Goal: Task Accomplishment & Management: Use online tool/utility

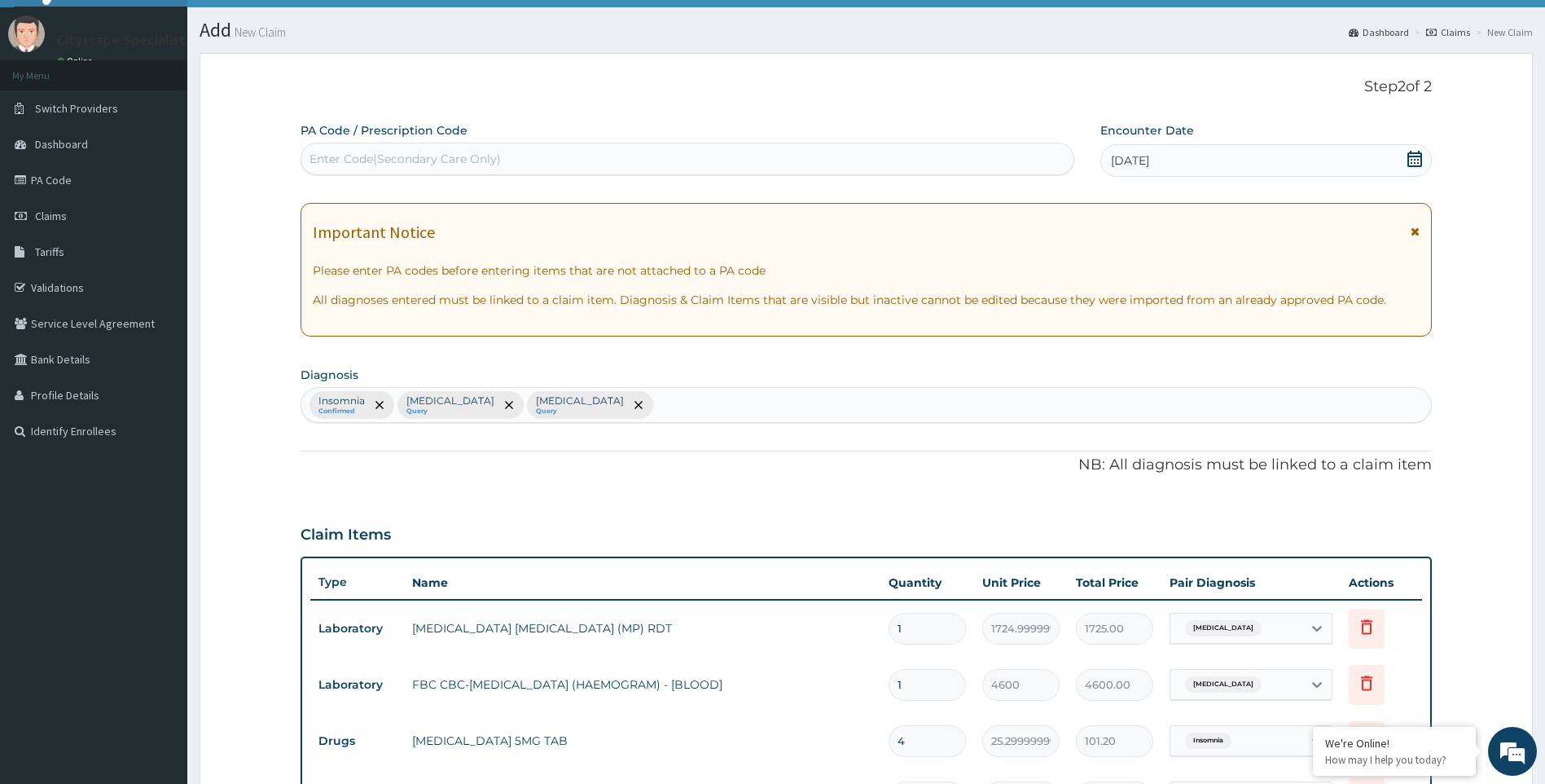
click at [426, 147] on div "Enter Code(Secondary Care Only)" at bounding box center [687, 159] width 772 height 26
drag, startPoint x: 426, startPoint y: 147, endPoint x: 569, endPoint y: 107, distance: 148.5
click at [569, 107] on div "Step 2 of 2 PA Code / Prescription Code Enter Code(Secondary Care Only) Encount…" at bounding box center [866, 589] width 1132 height 1022
click at [497, 154] on div "Enter Code(Secondary Care Only)" at bounding box center [404, 159] width 191 height 17
paste input "PA/8C98DE"
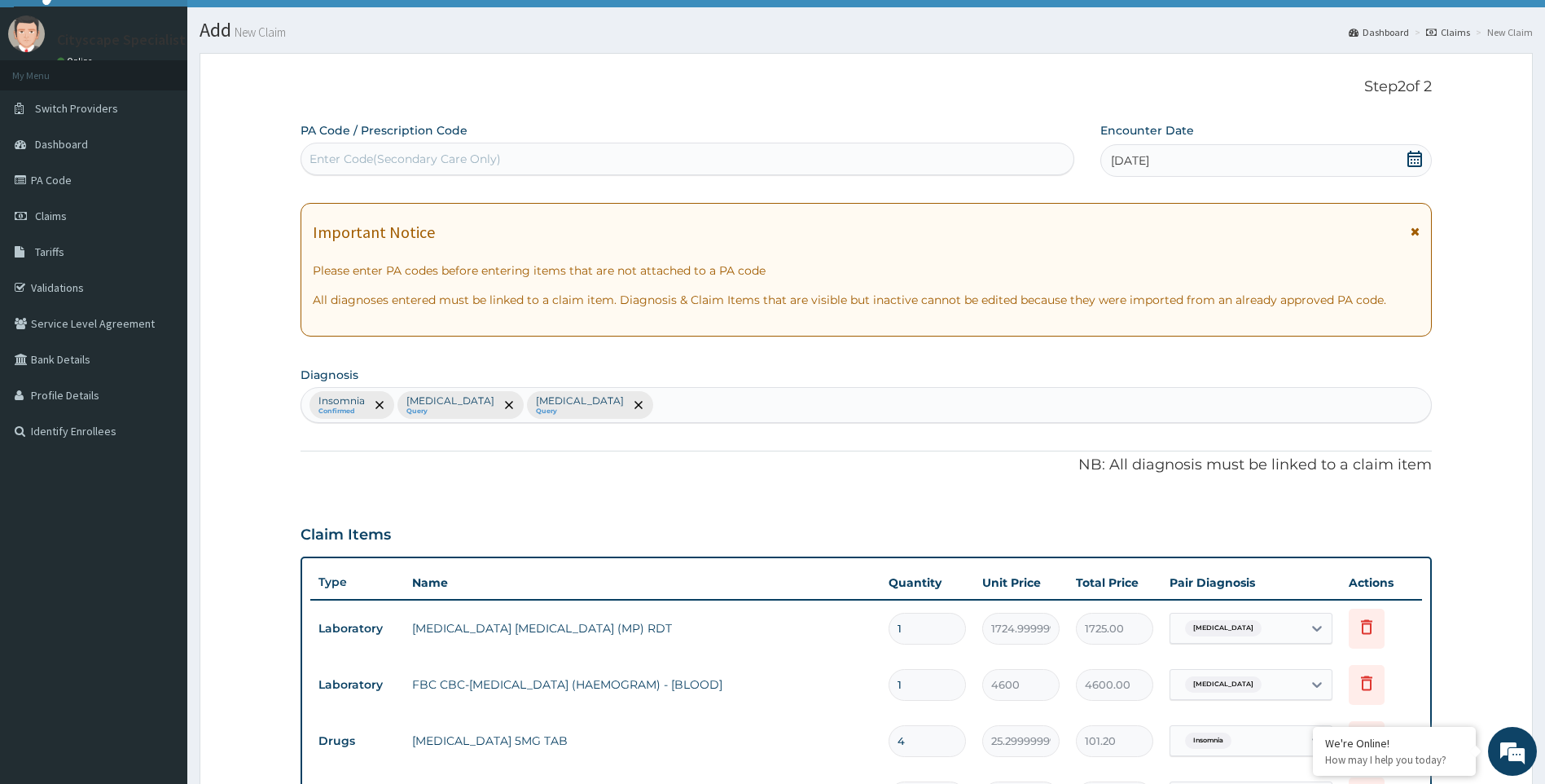
type input "PA/8C98DE"
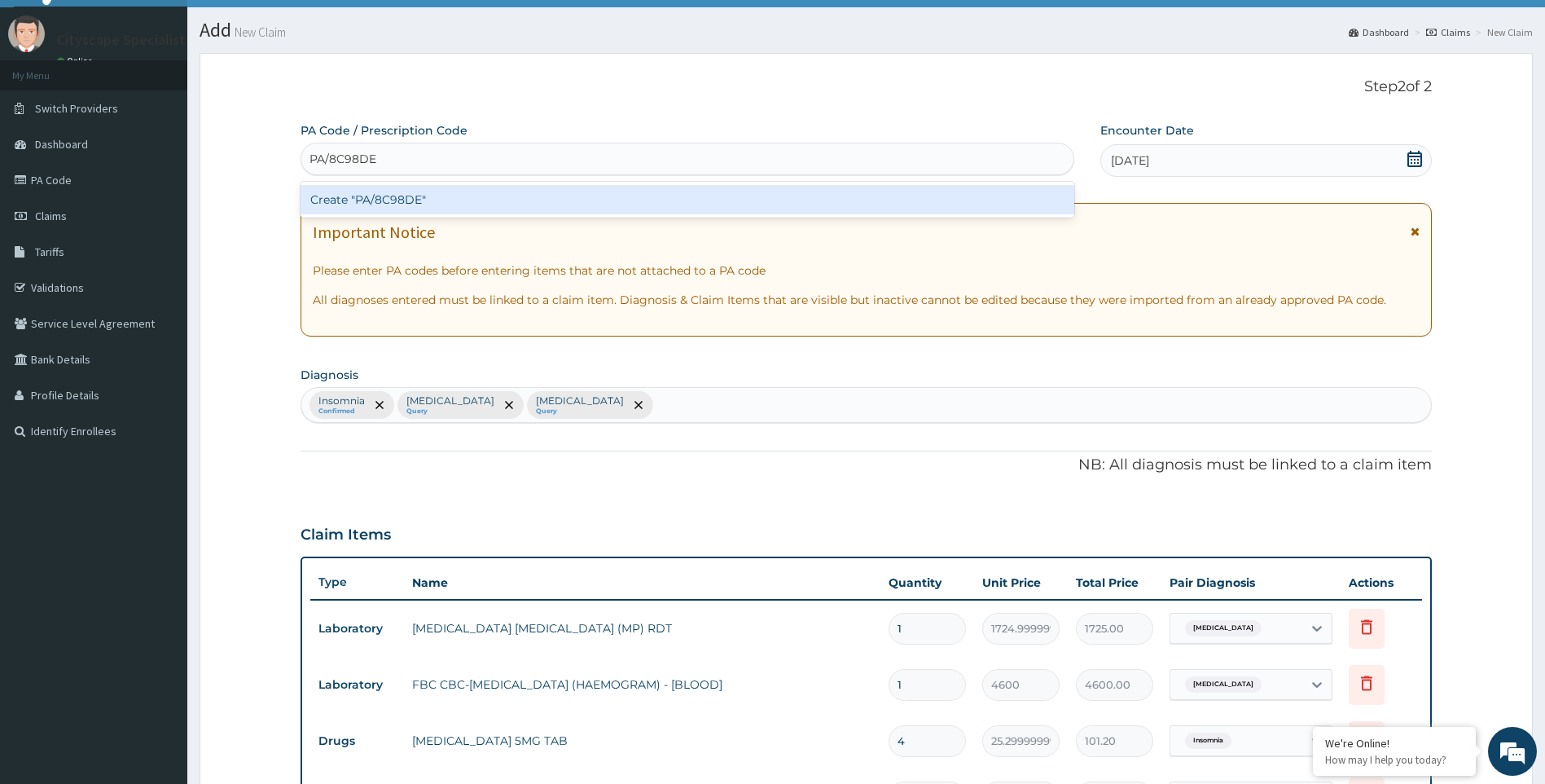
click at [465, 211] on div "Create "PA/8C98DE"" at bounding box center [687, 199] width 774 height 30
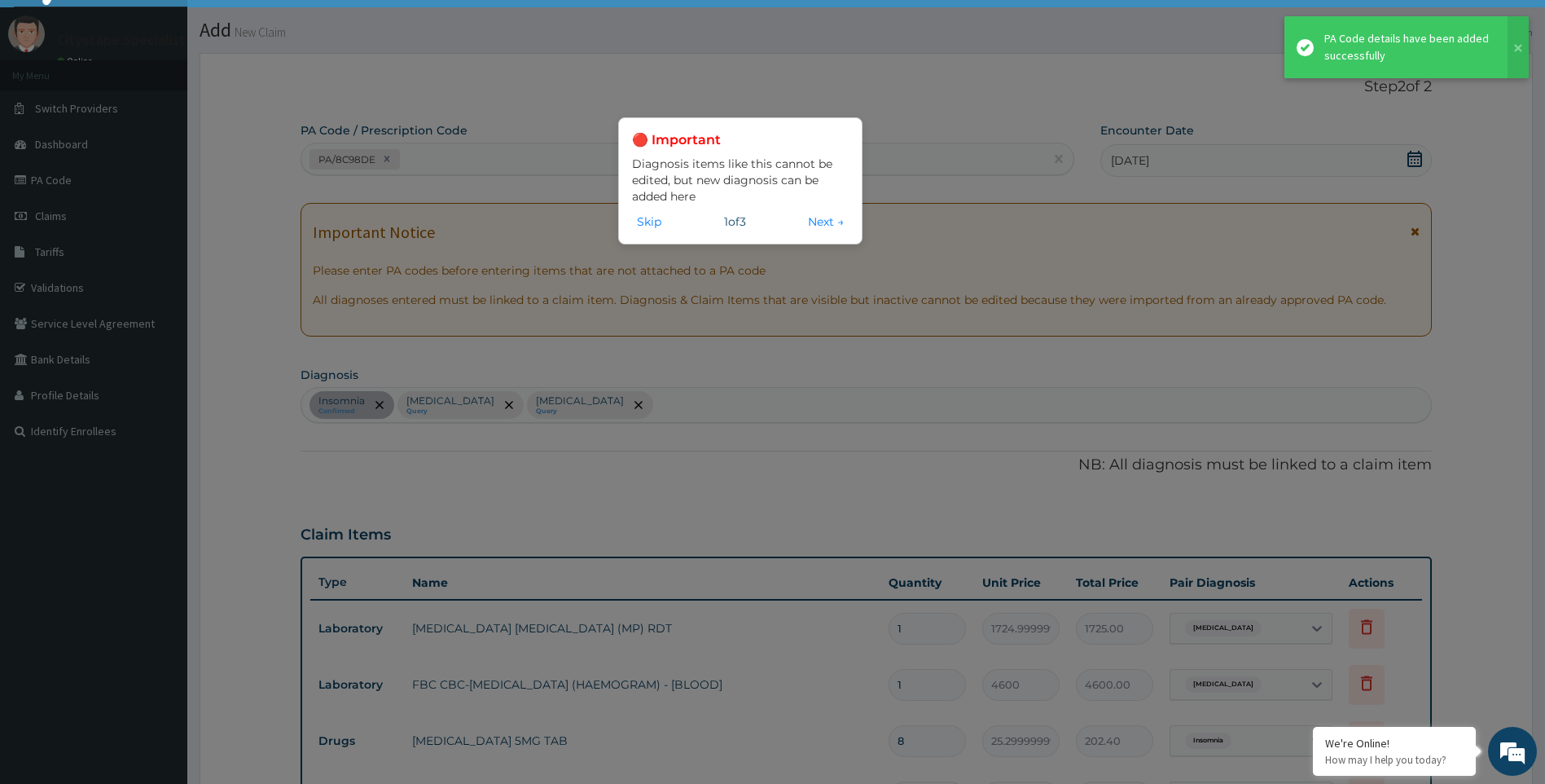
scroll to position [494, 0]
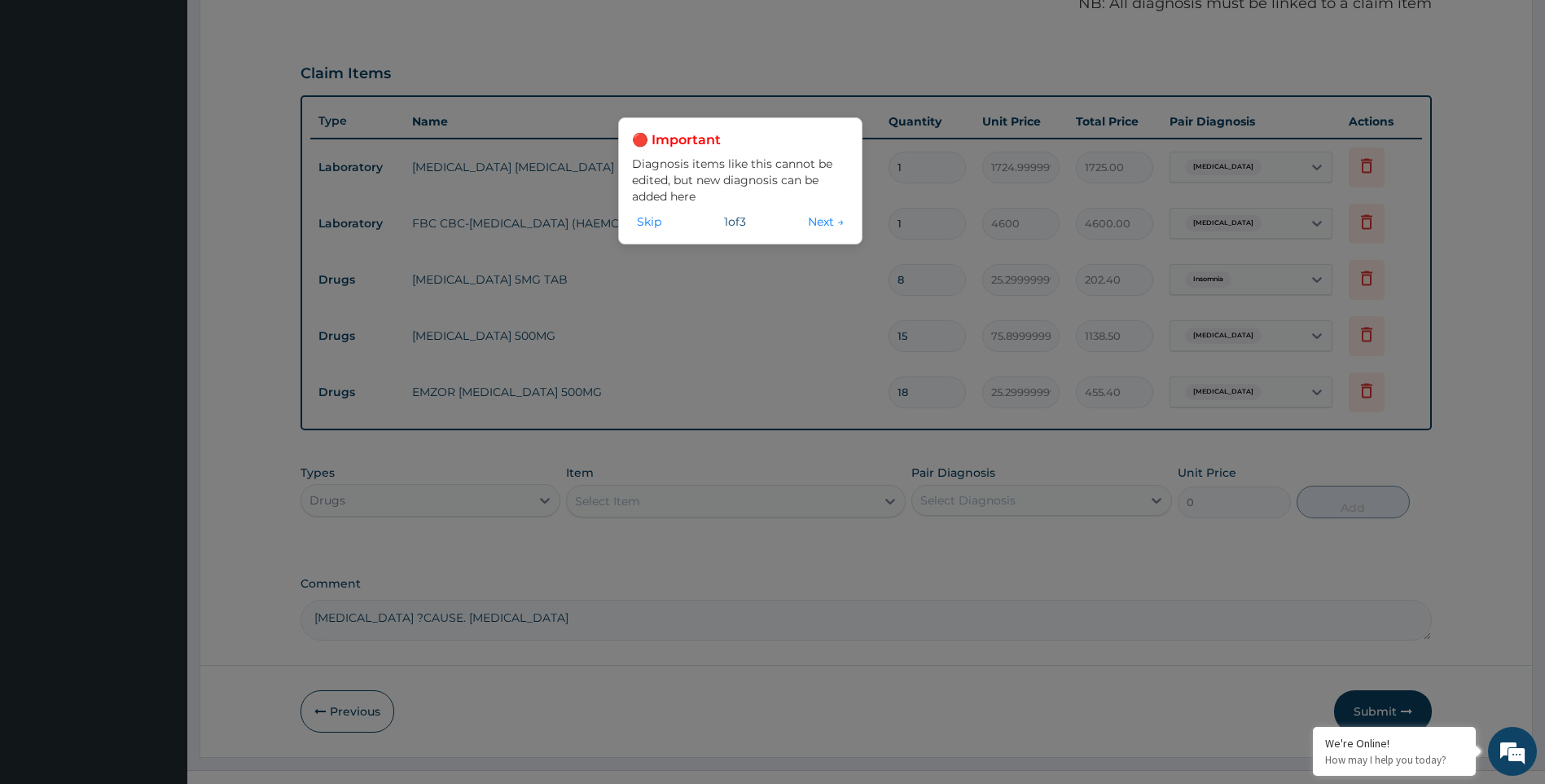
click at [812, 232] on div "🔴 Important Diagnosis items like this cannot be edited, but new diagnosis can b…" at bounding box center [740, 181] width 245 height 127
click at [814, 224] on button "Next →" at bounding box center [826, 221] width 45 height 18
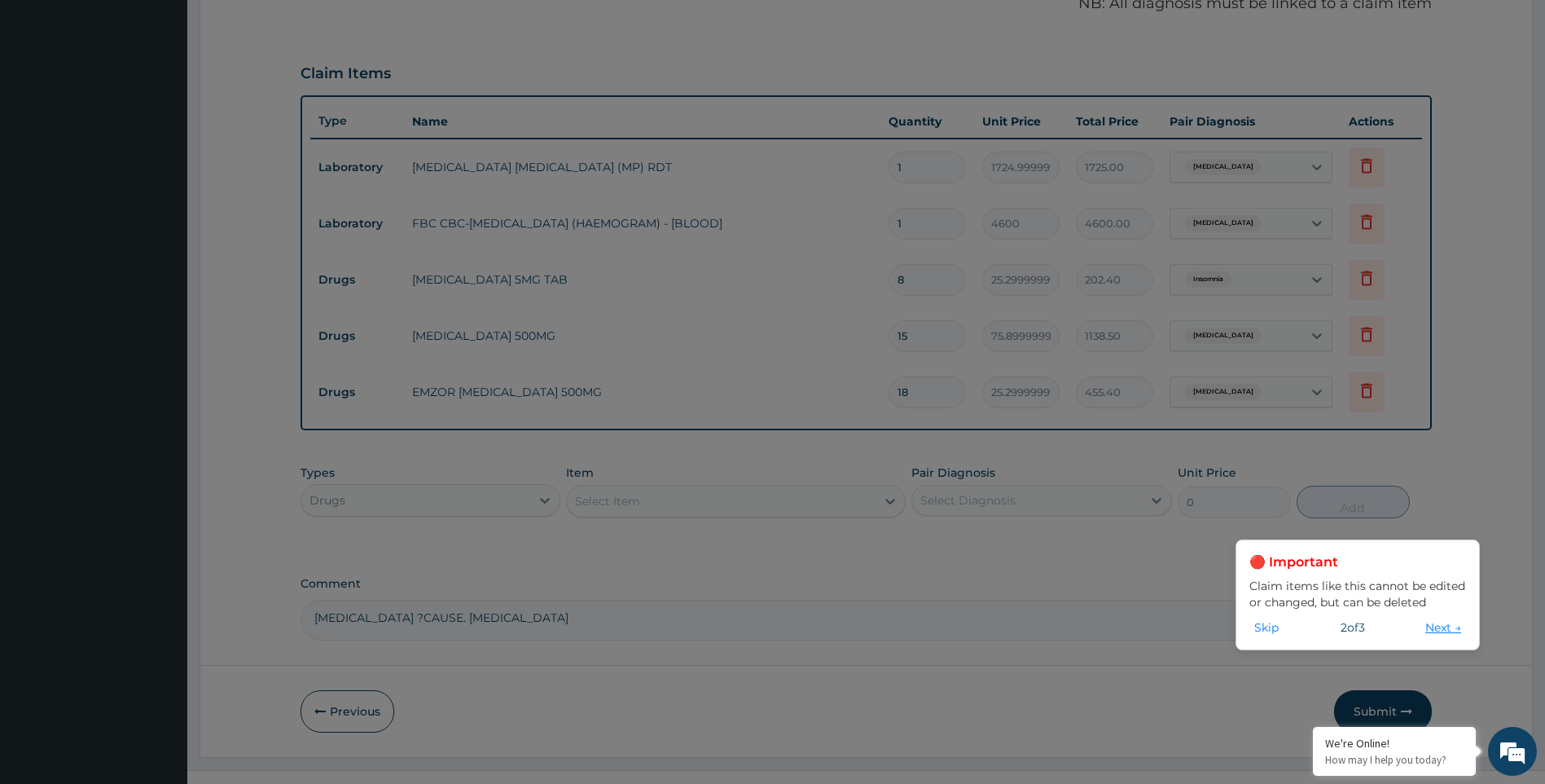
click at [1433, 625] on button "Next →" at bounding box center [1442, 626] width 45 height 18
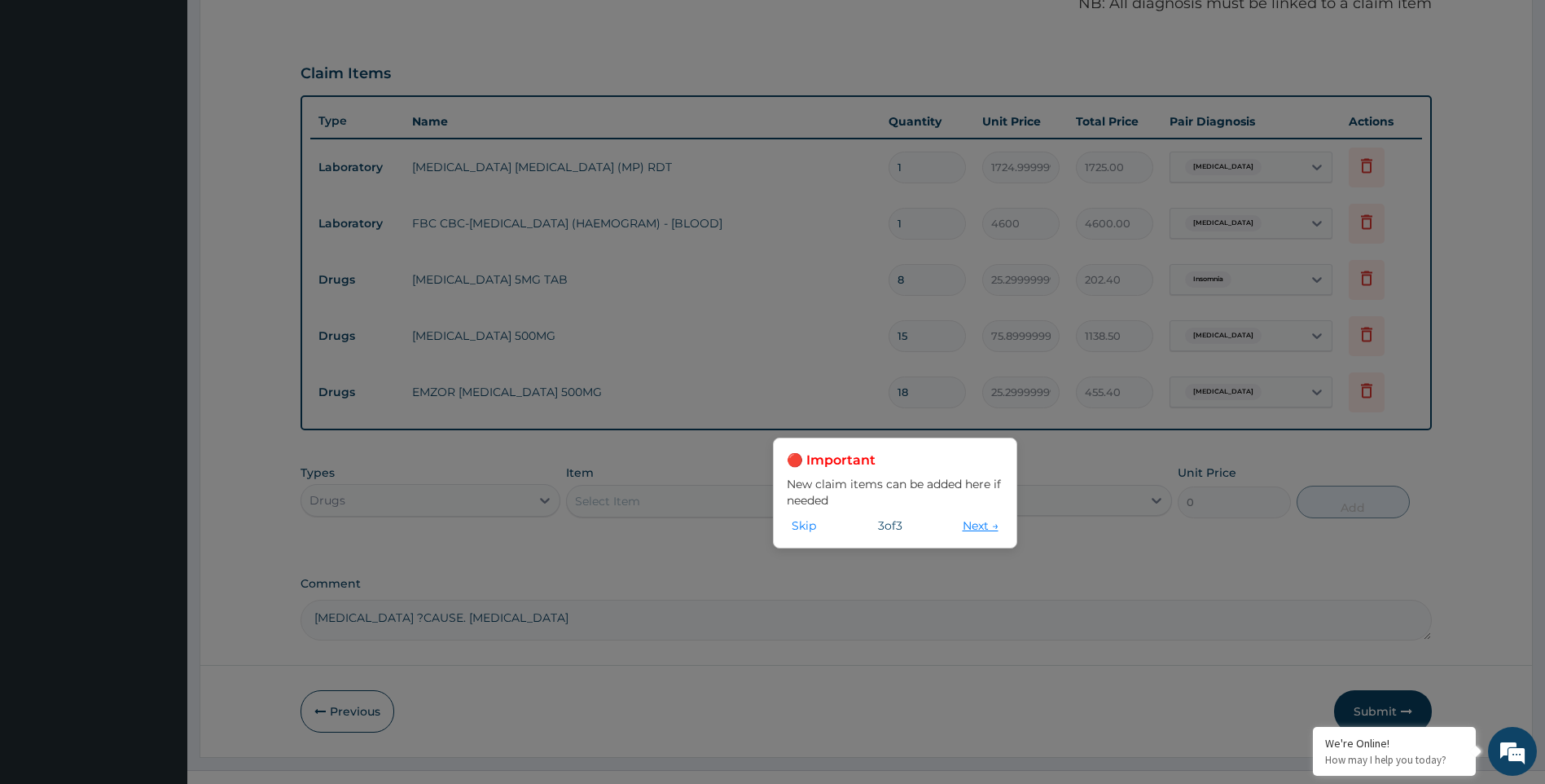
click at [965, 529] on button "Next →" at bounding box center [980, 525] width 45 height 18
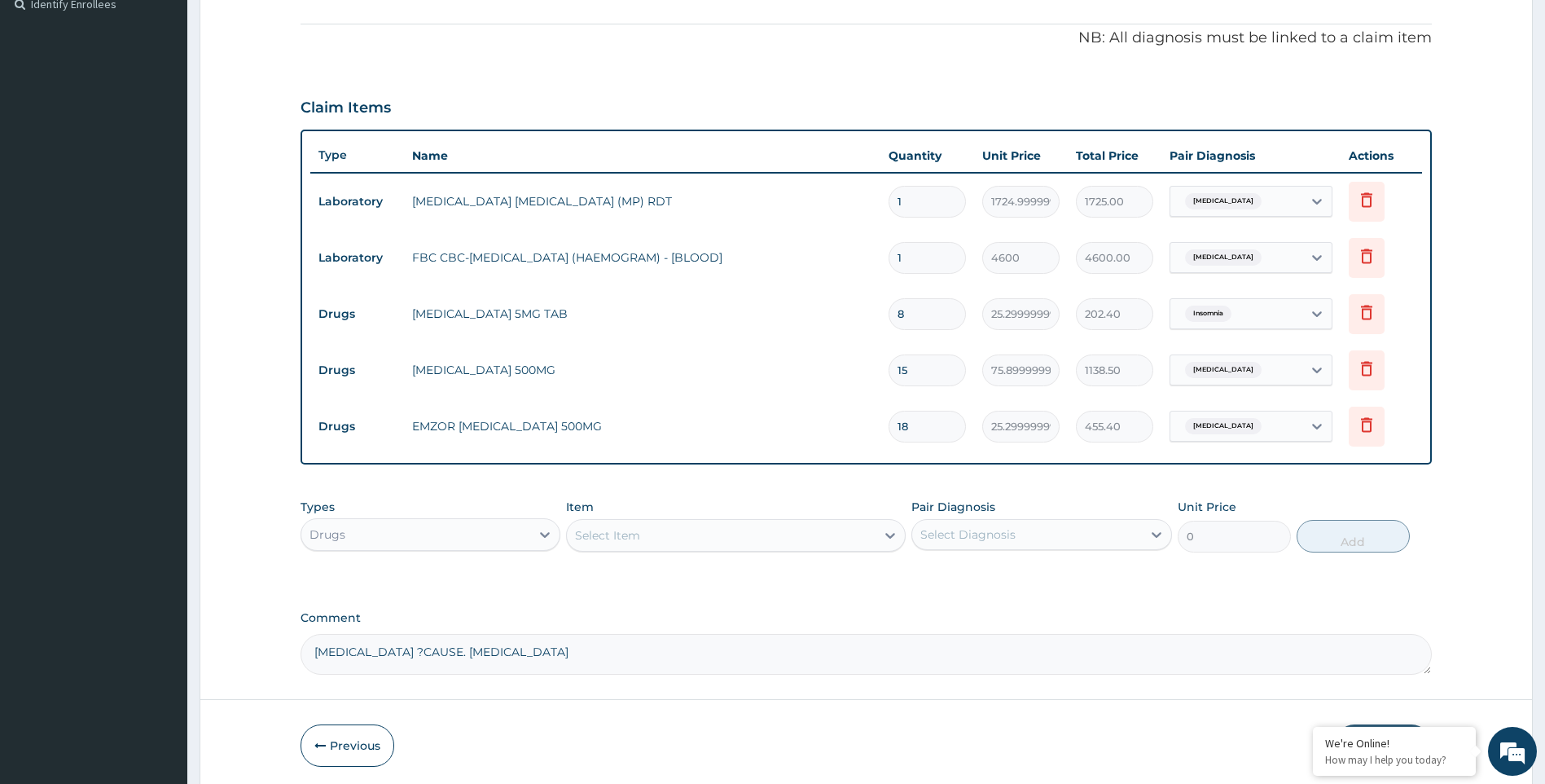
scroll to position [522, 0]
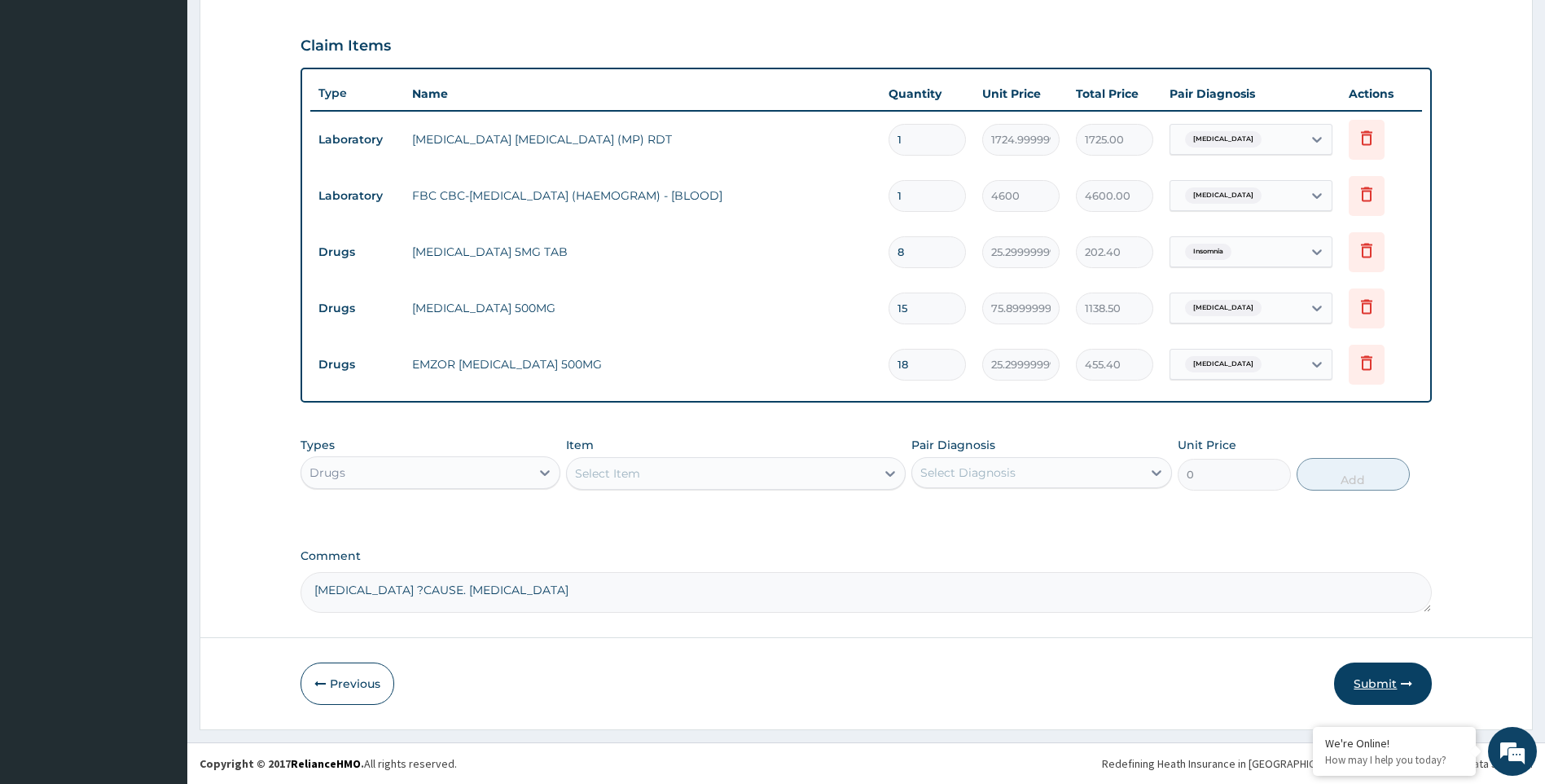
click at [1387, 681] on button "Submit" at bounding box center [1383, 683] width 98 height 42
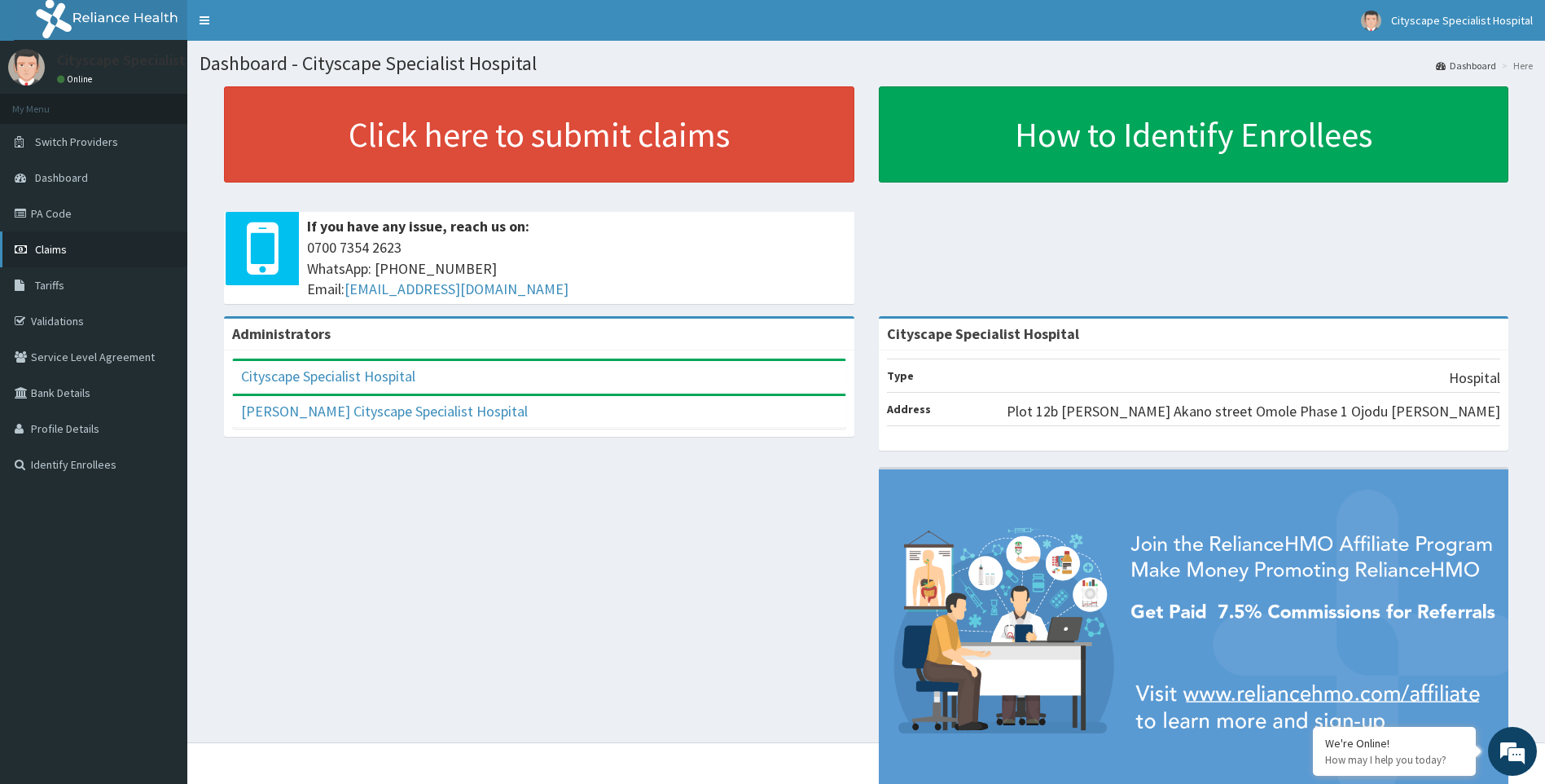
click at [86, 238] on link "Claims" at bounding box center [93, 248] width 187 height 36
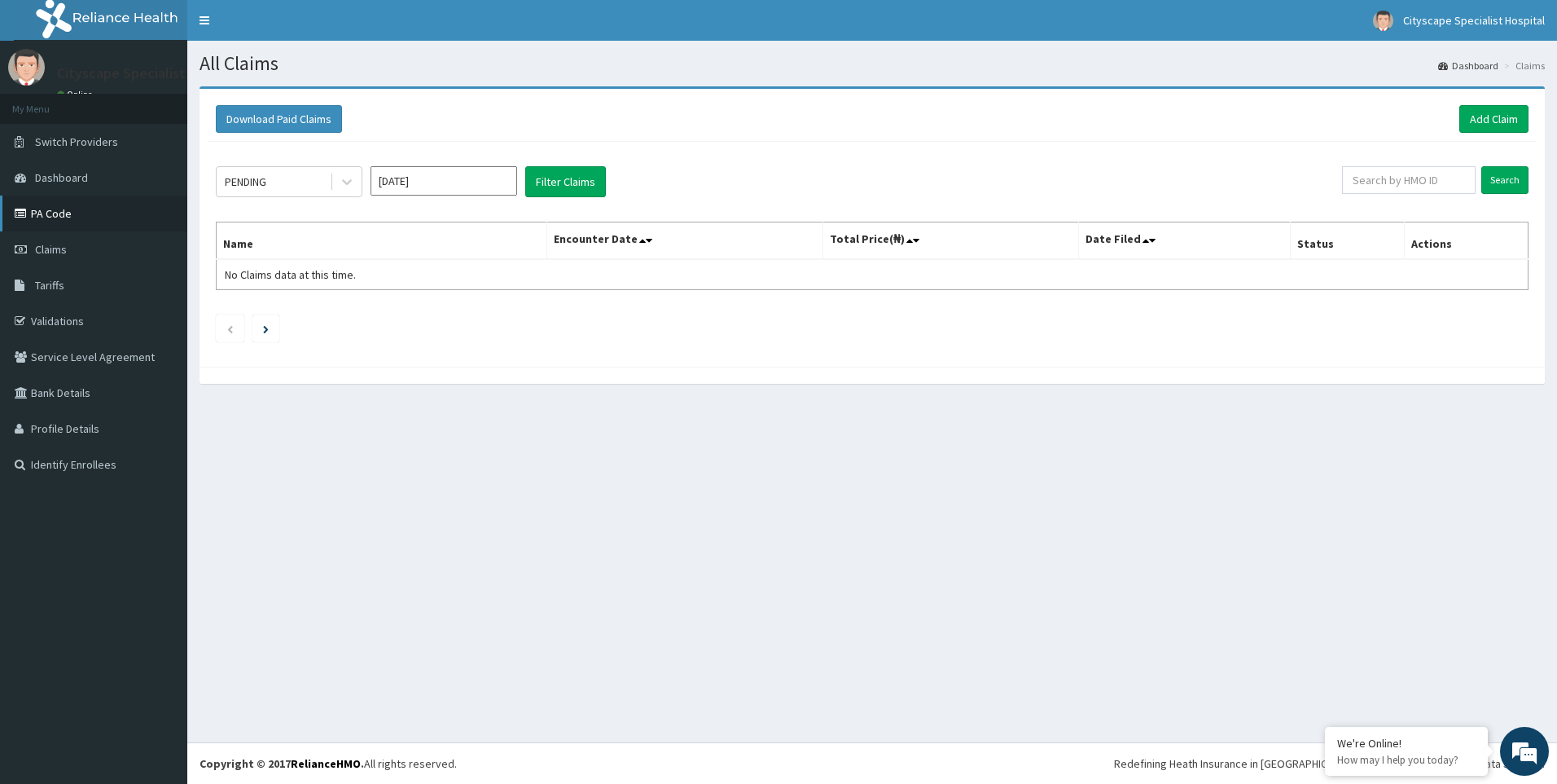
click at [92, 217] on link "PA Code" at bounding box center [93, 213] width 187 height 36
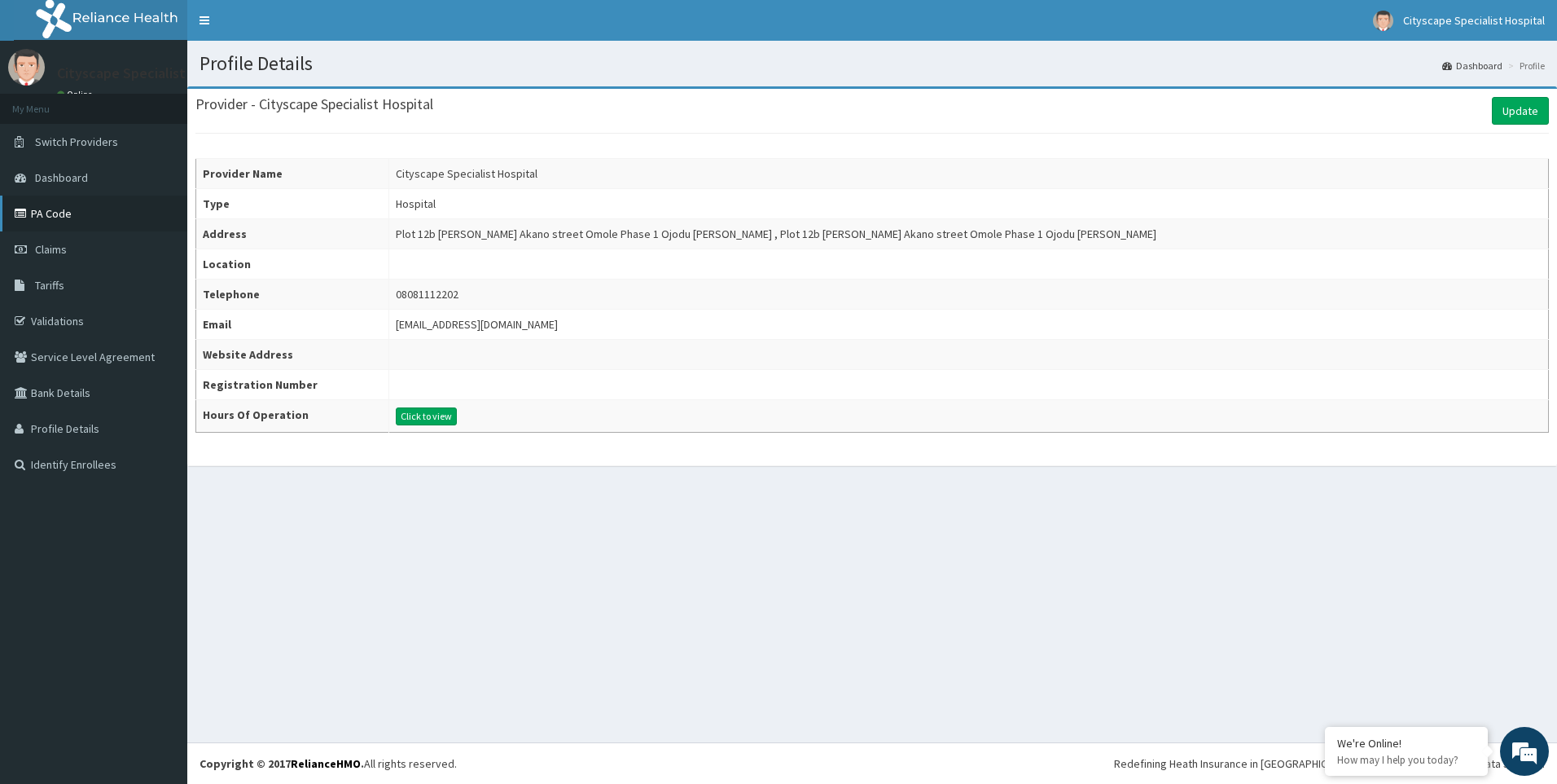
click at [58, 211] on link "PA Code" at bounding box center [93, 213] width 187 height 36
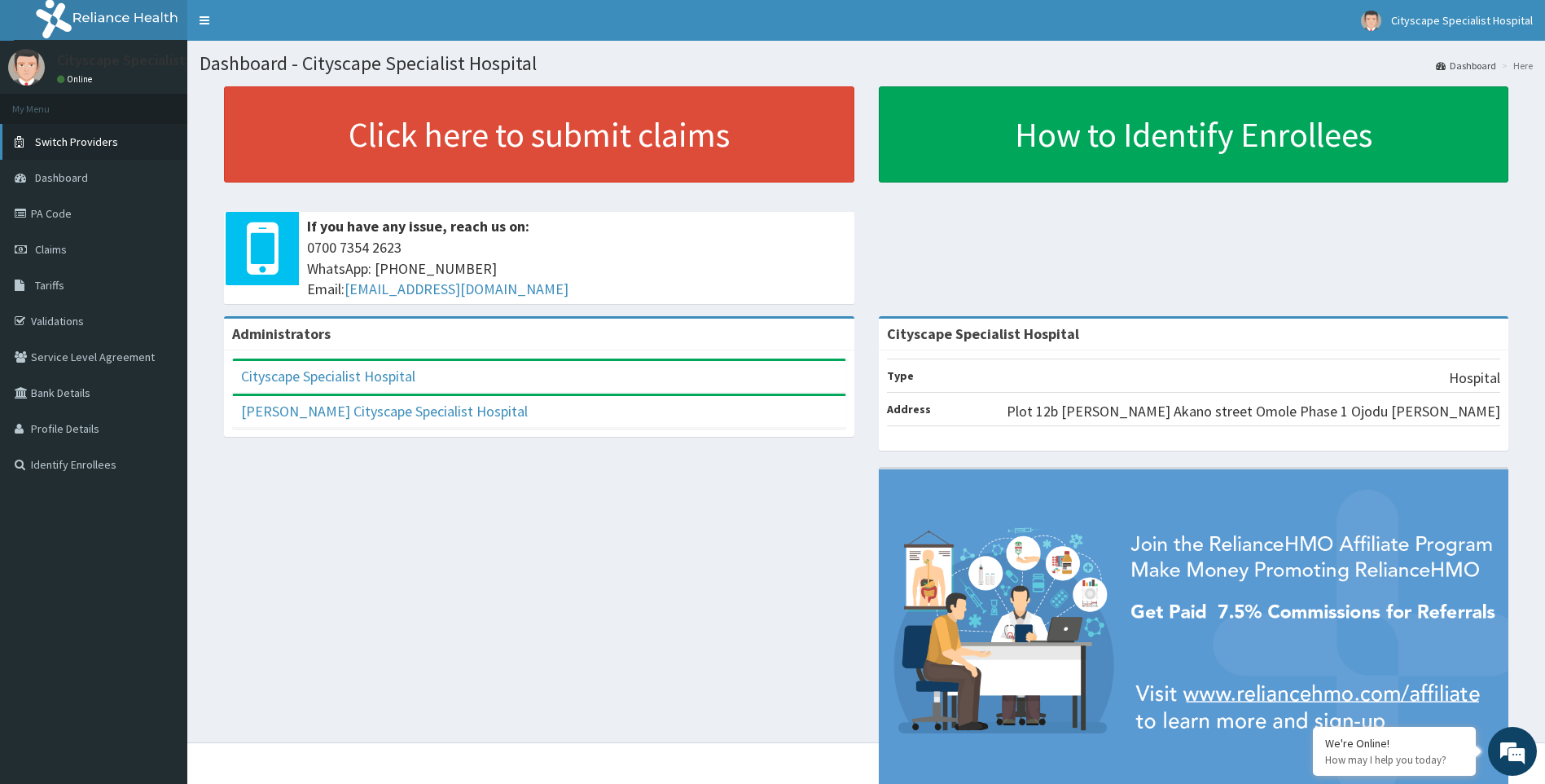
click at [96, 145] on span "Switch Providers" at bounding box center [77, 142] width 83 height 15
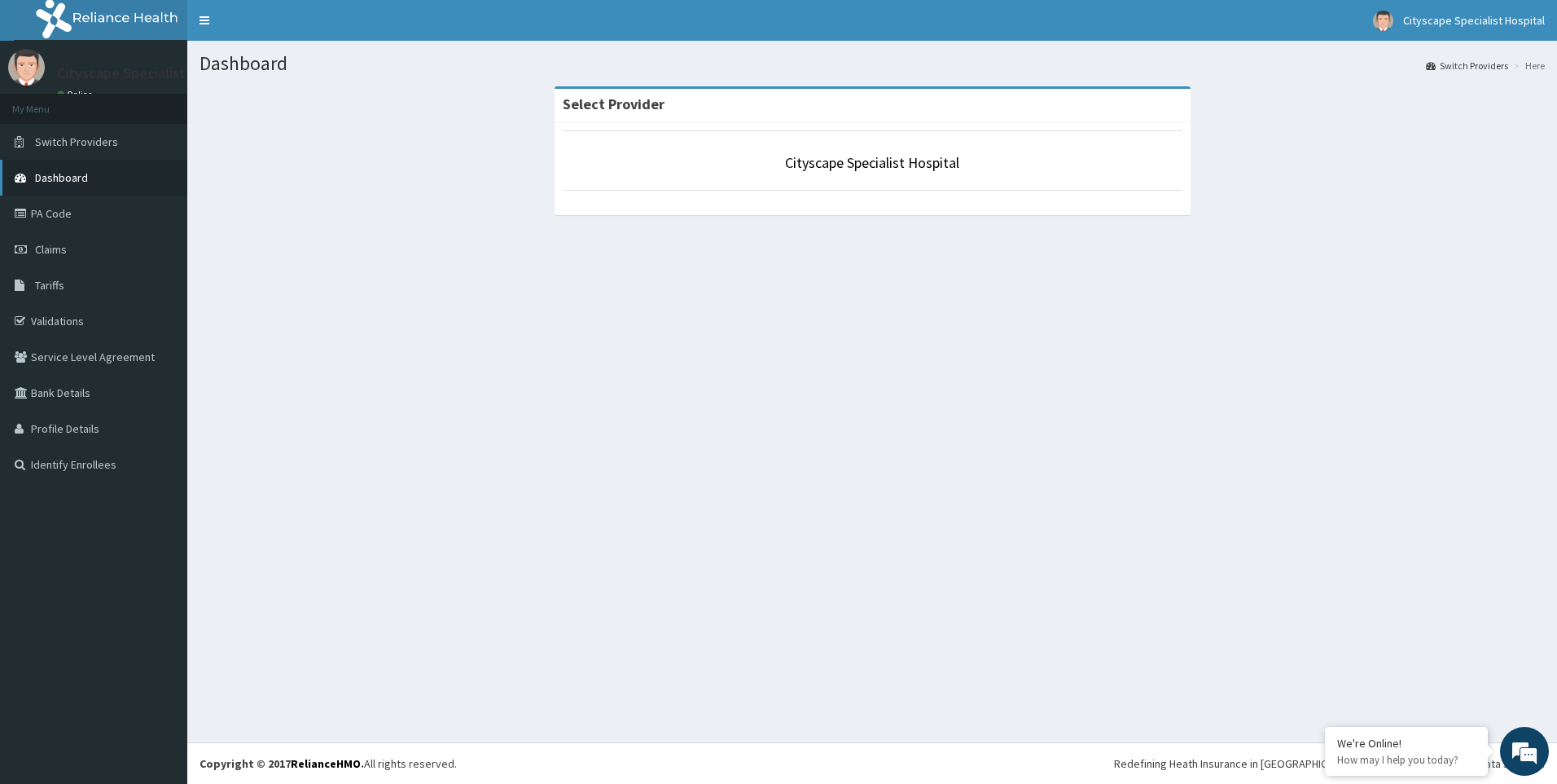
click at [93, 181] on link "Dashboard" at bounding box center [93, 177] width 187 height 36
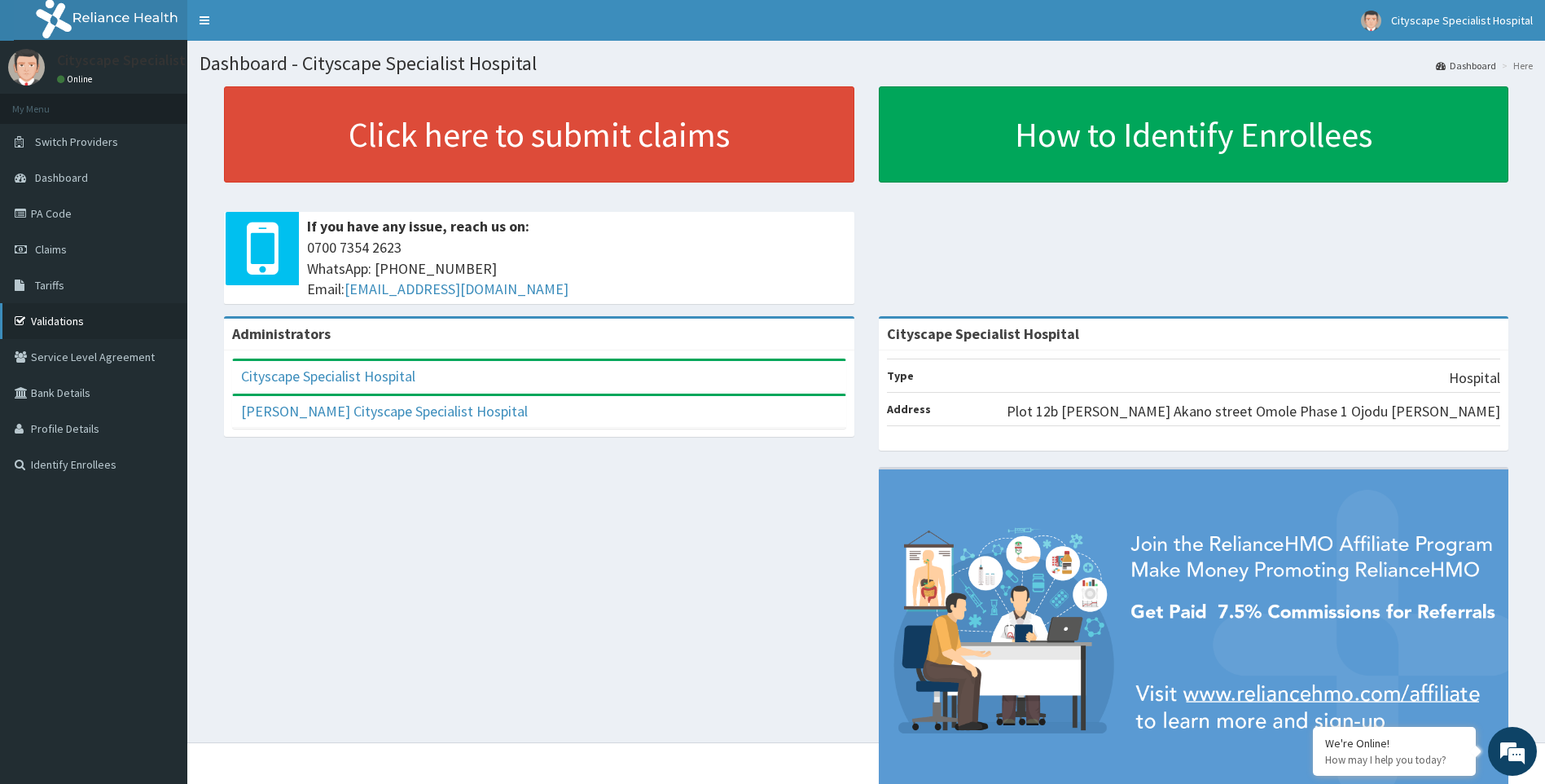
click at [58, 321] on link "Validations" at bounding box center [93, 320] width 187 height 36
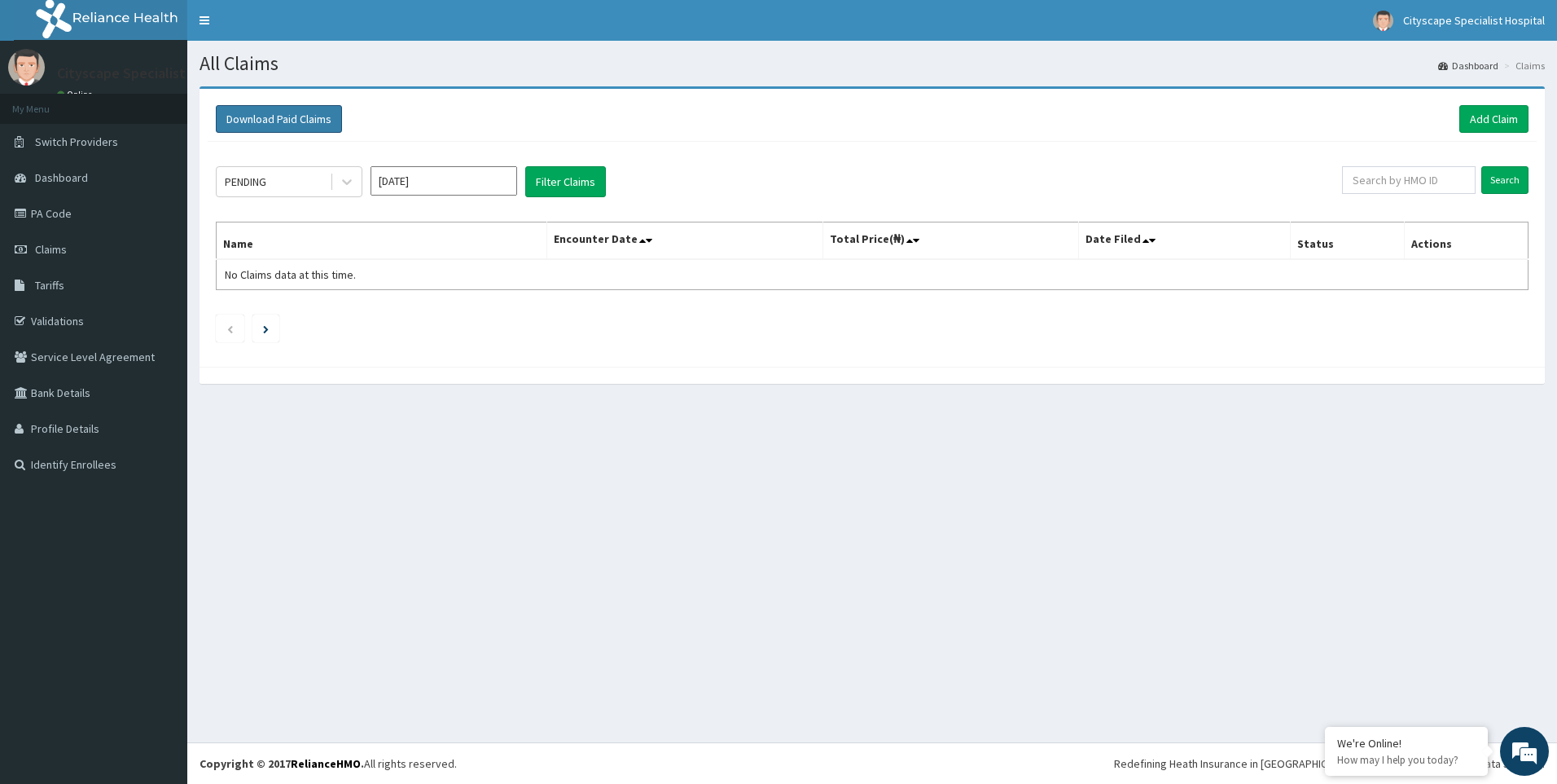
click at [291, 121] on button "Download Paid Claims" at bounding box center [279, 119] width 127 height 28
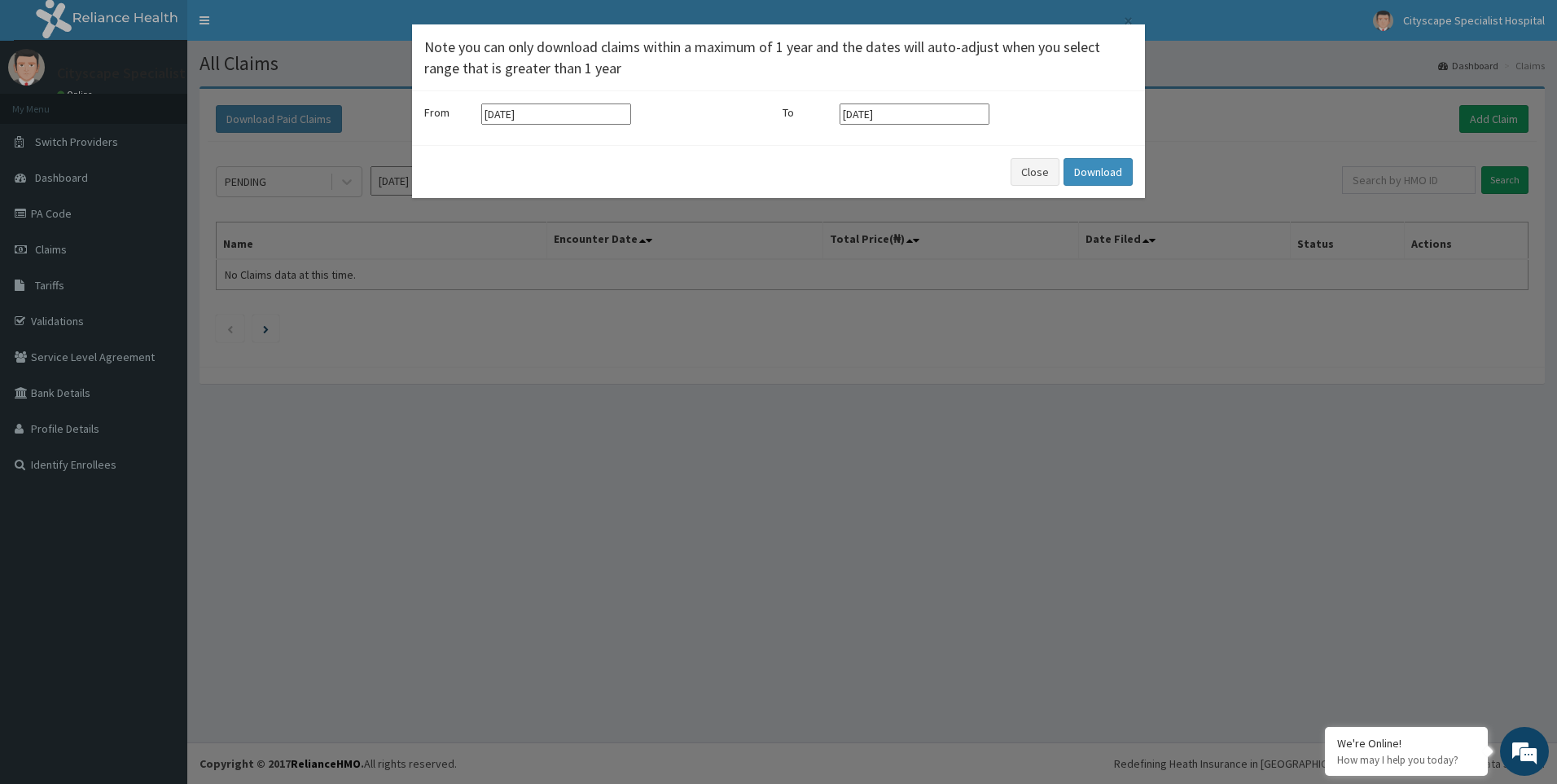
click at [573, 259] on div "× Note you can only download claims within a maximum of 1 year and the dates wi…" at bounding box center [778, 392] width 1557 height 784
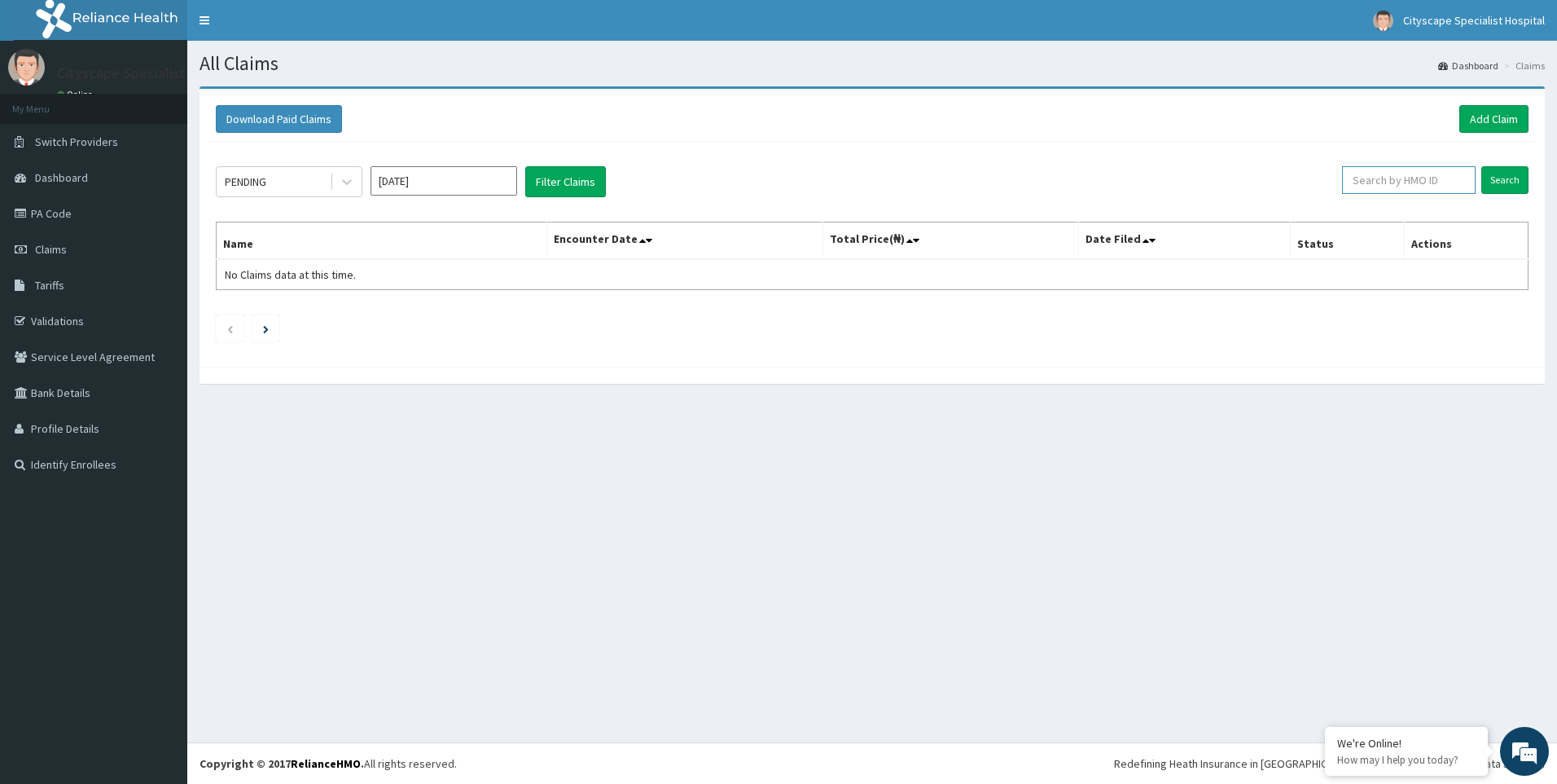
click at [1446, 187] on input "text" at bounding box center [1409, 180] width 134 height 28
drag, startPoint x: 1412, startPoint y: 185, endPoint x: 268, endPoint y: 424, distance: 1168.7
click at [309, 431] on div "All Claims Dashboard Claims Download Paid Claims Add Claim × Note you can only …" at bounding box center [873, 391] width 1370 height 701
click at [98, 219] on link "PA Code" at bounding box center [93, 213] width 187 height 36
click at [1505, 187] on input "Search" at bounding box center [1504, 180] width 47 height 28
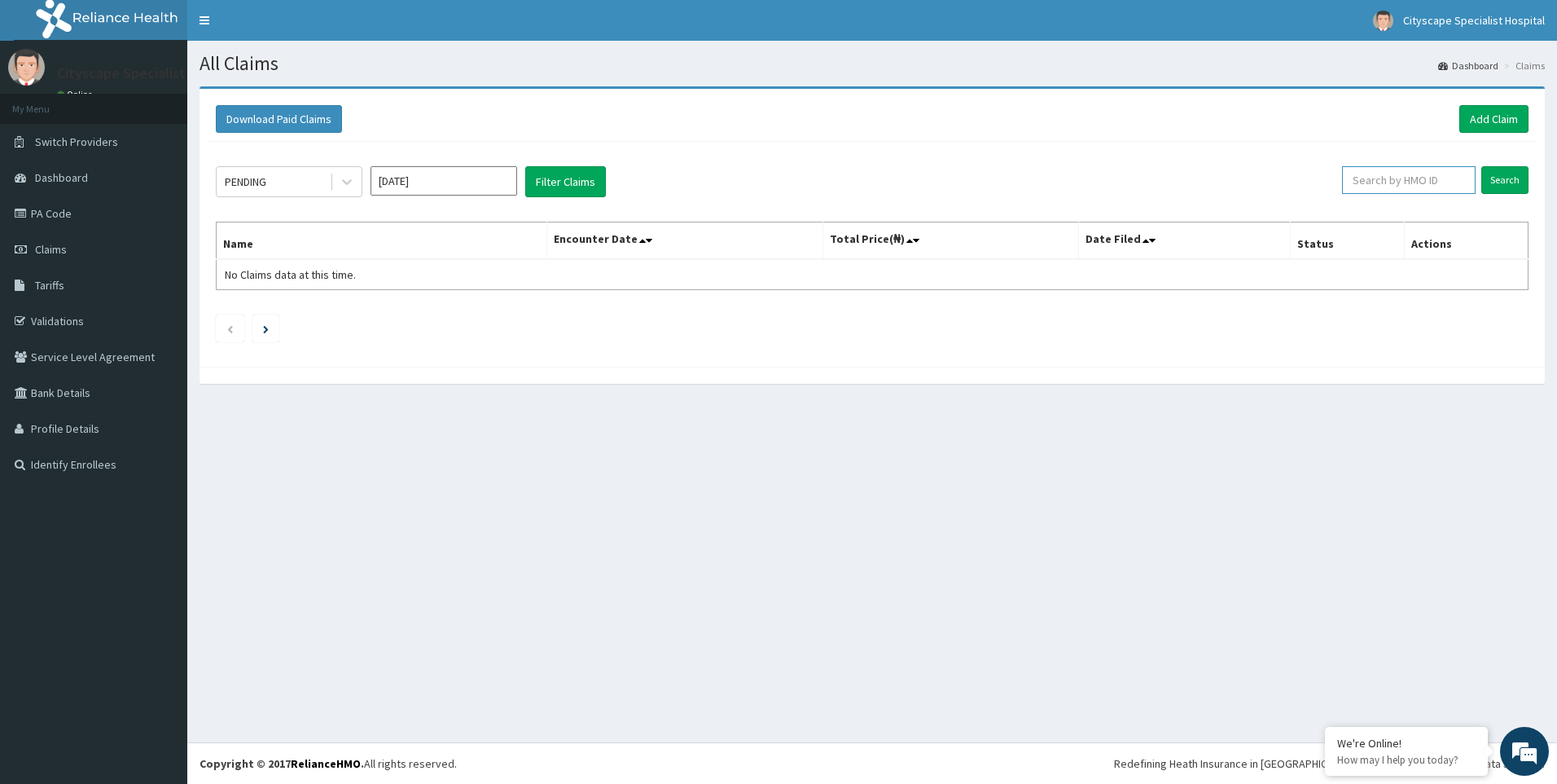
paste input "RSJ/10287/A"
type input "RSJ/10287/A"
click at [1502, 176] on input "Search" at bounding box center [1504, 180] width 47 height 28
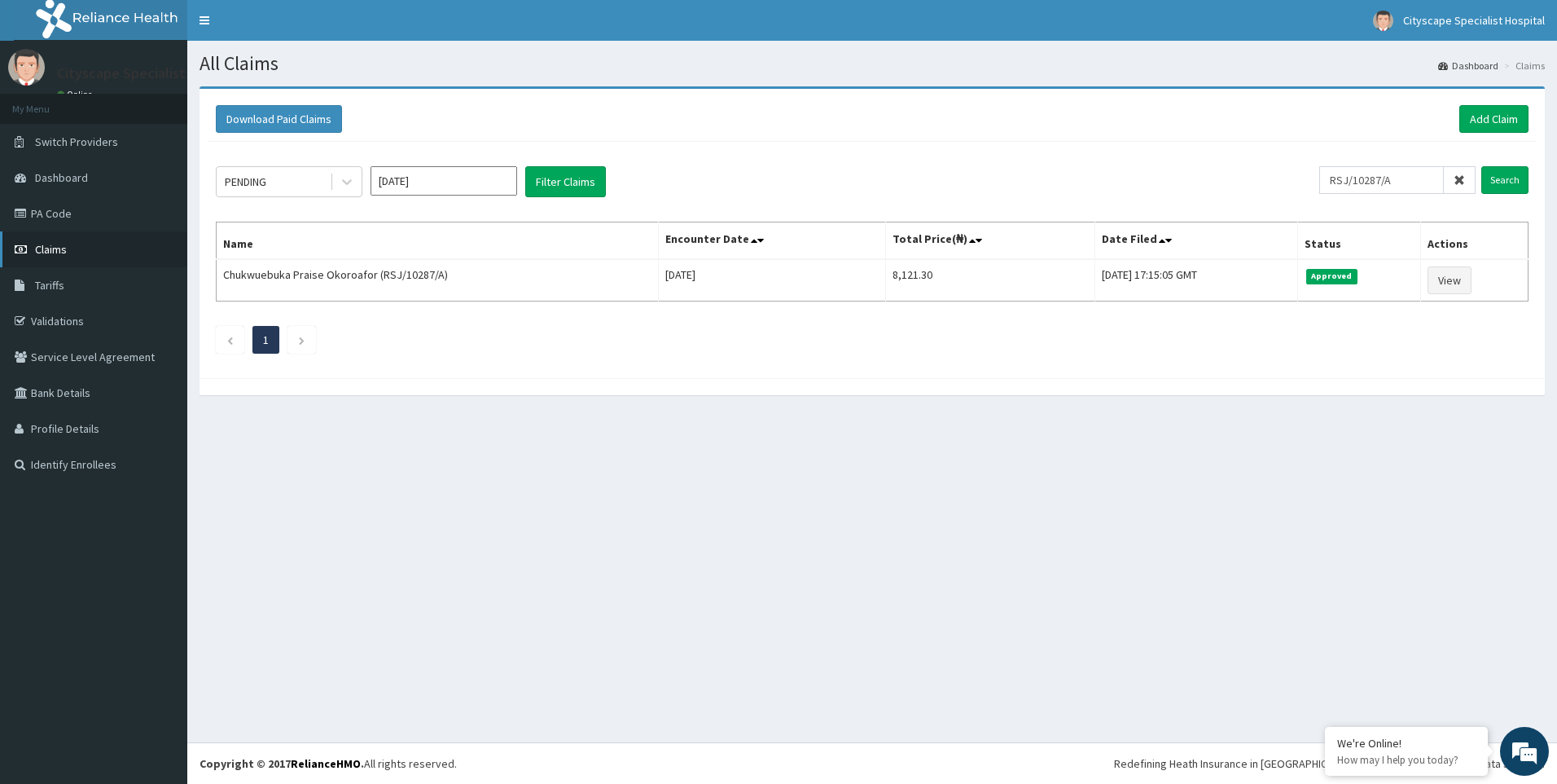
click at [93, 247] on link "Claims" at bounding box center [93, 248] width 187 height 36
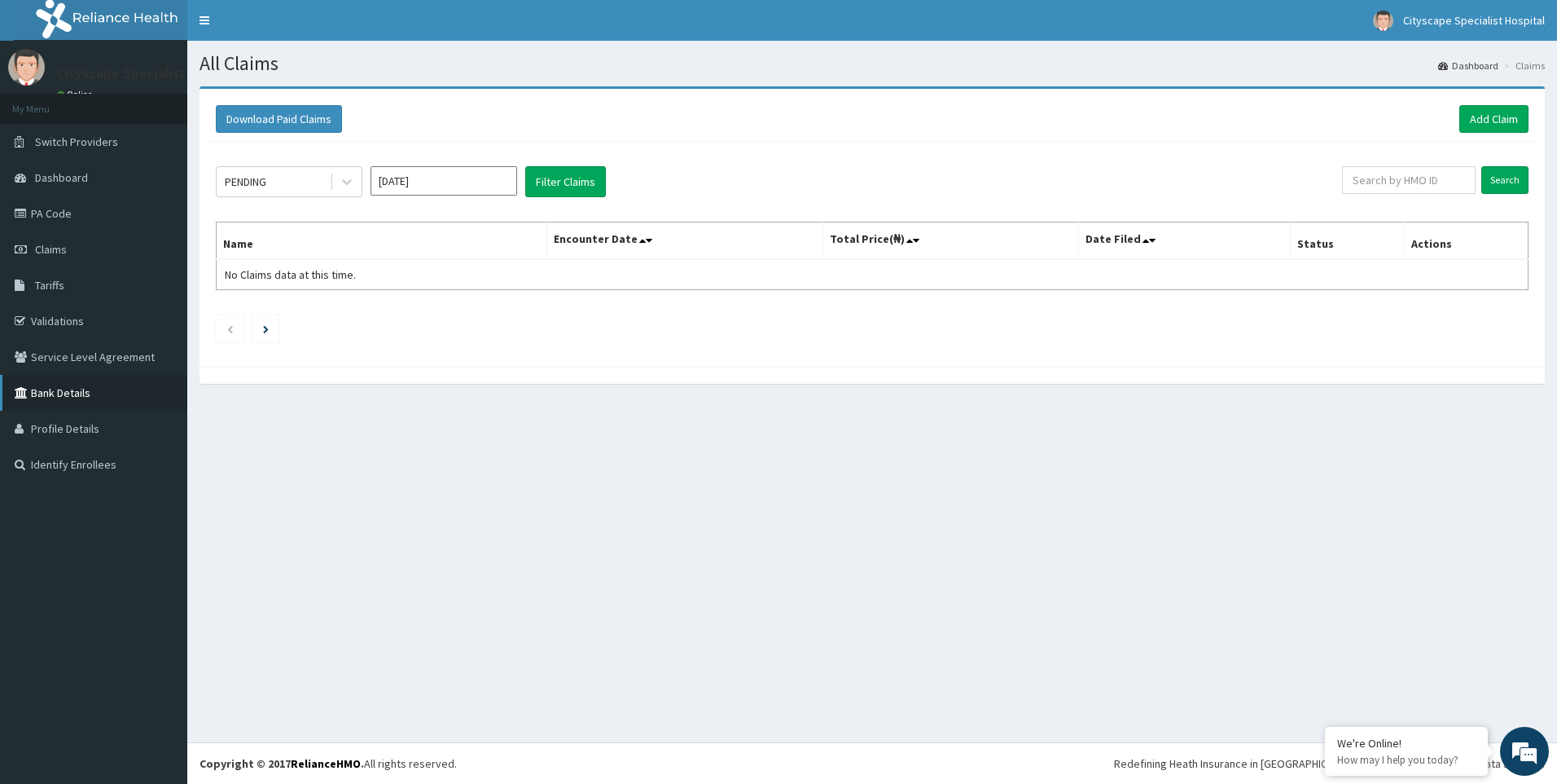
click at [107, 395] on link "Bank Details" at bounding box center [93, 392] width 187 height 36
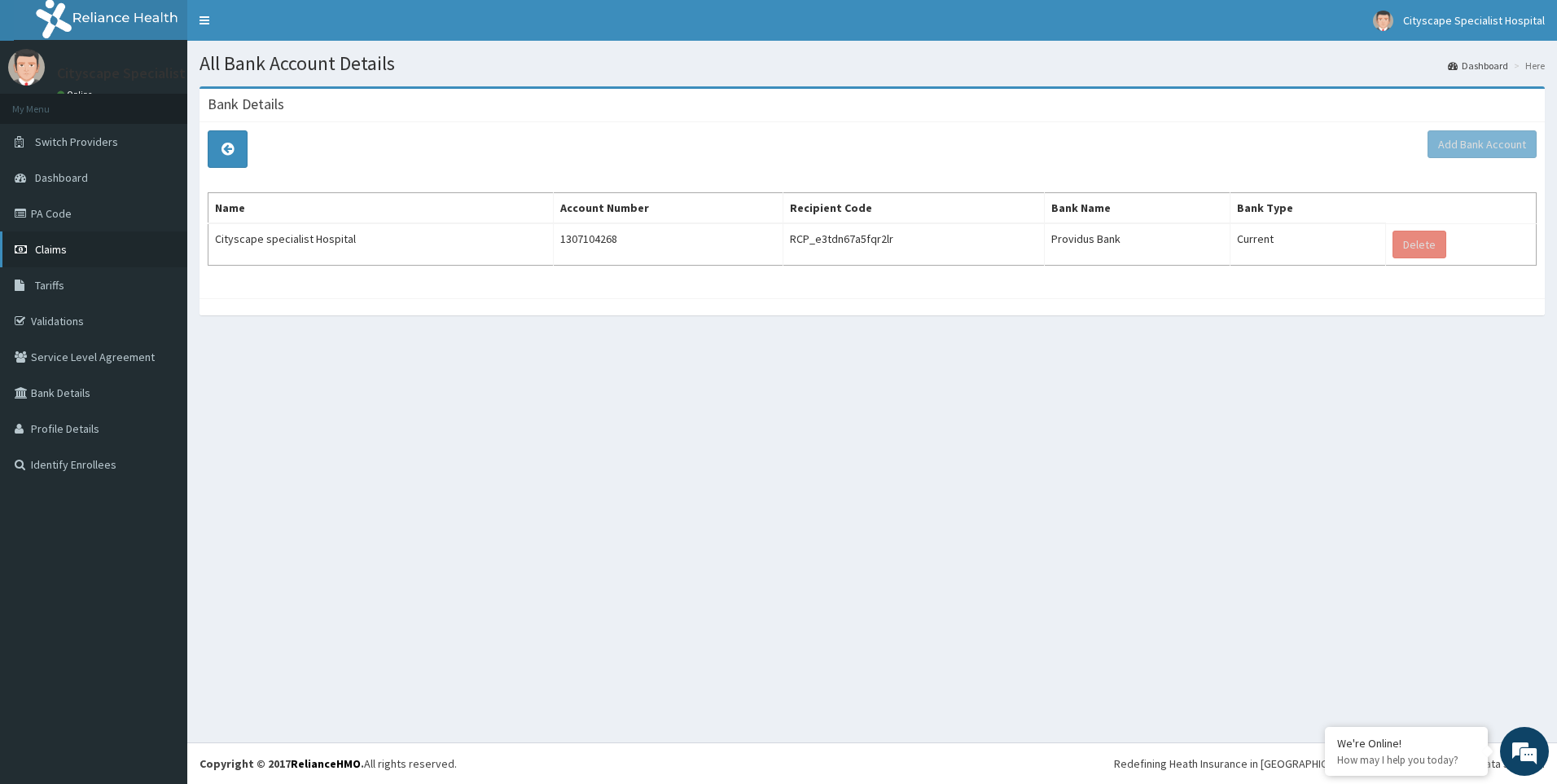
click at [66, 252] on span "Claims" at bounding box center [51, 249] width 31 height 15
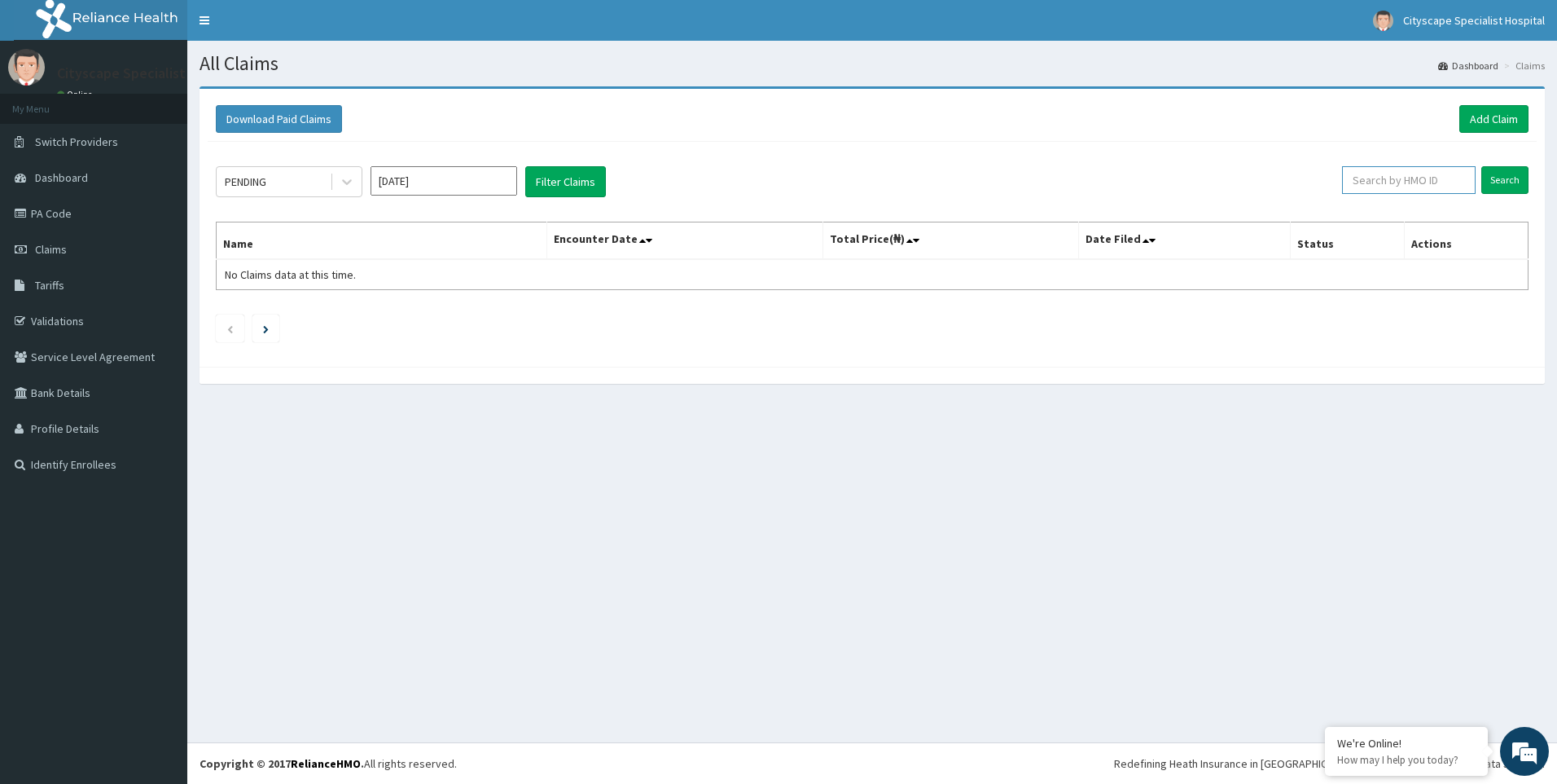
paste input "RSJ/10287/A"
type input "RSJ/10287/A"
click at [1503, 179] on input "Search" at bounding box center [1504, 180] width 47 height 28
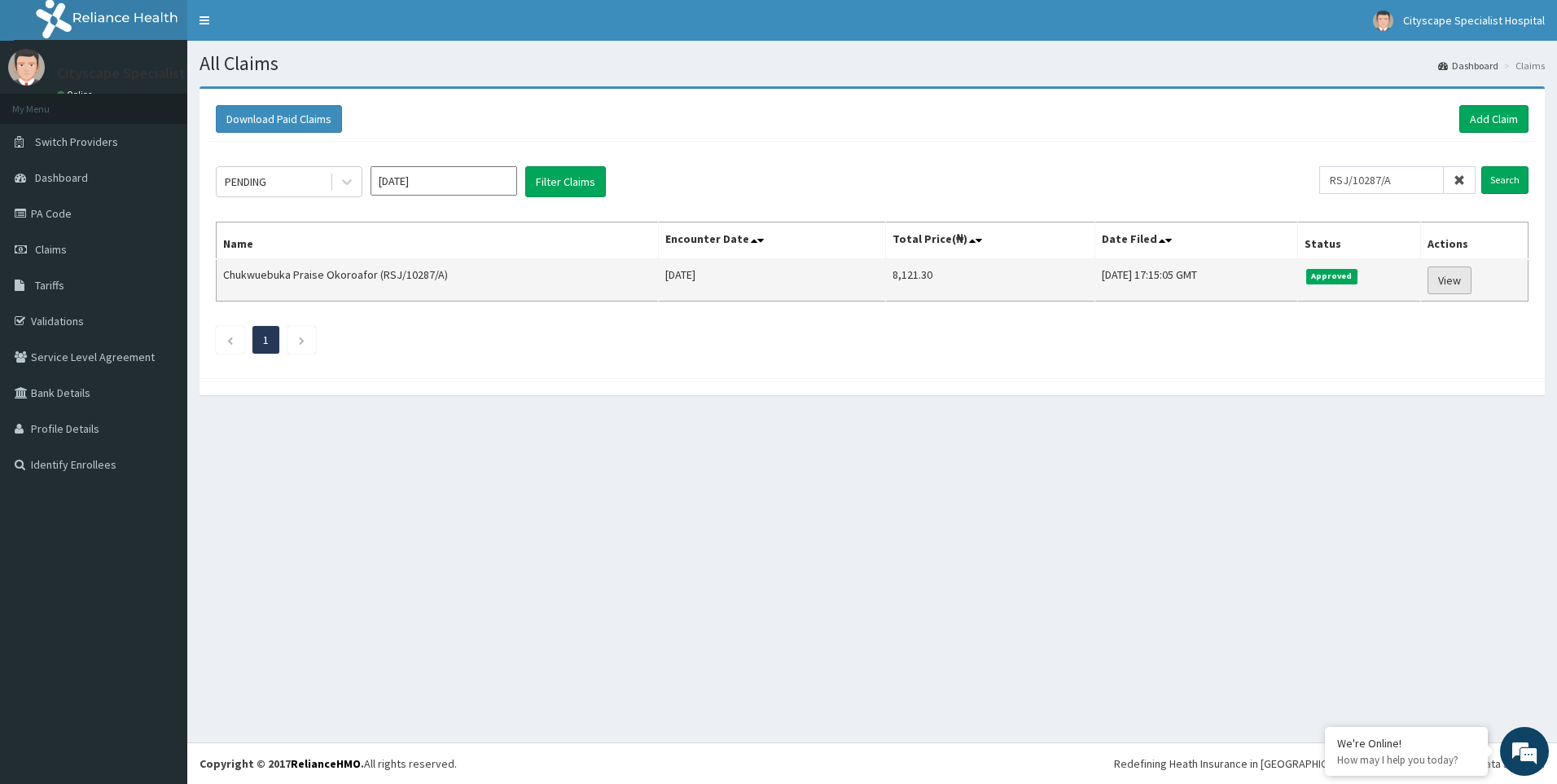
click at [1456, 286] on link "View" at bounding box center [1450, 280] width 44 height 28
click at [1445, 283] on link "View" at bounding box center [1450, 280] width 44 height 28
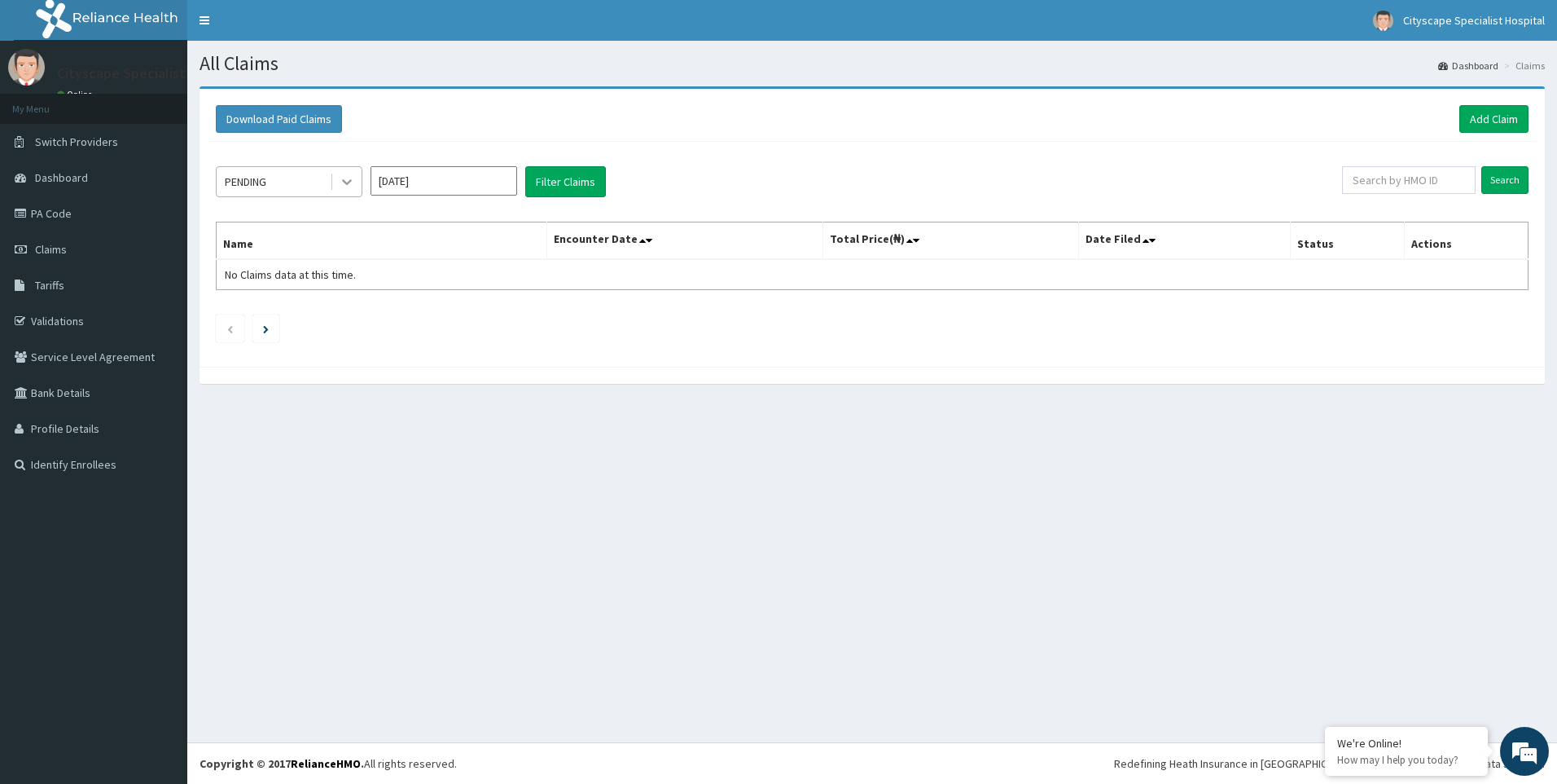
click at [345, 187] on icon at bounding box center [347, 182] width 17 height 17
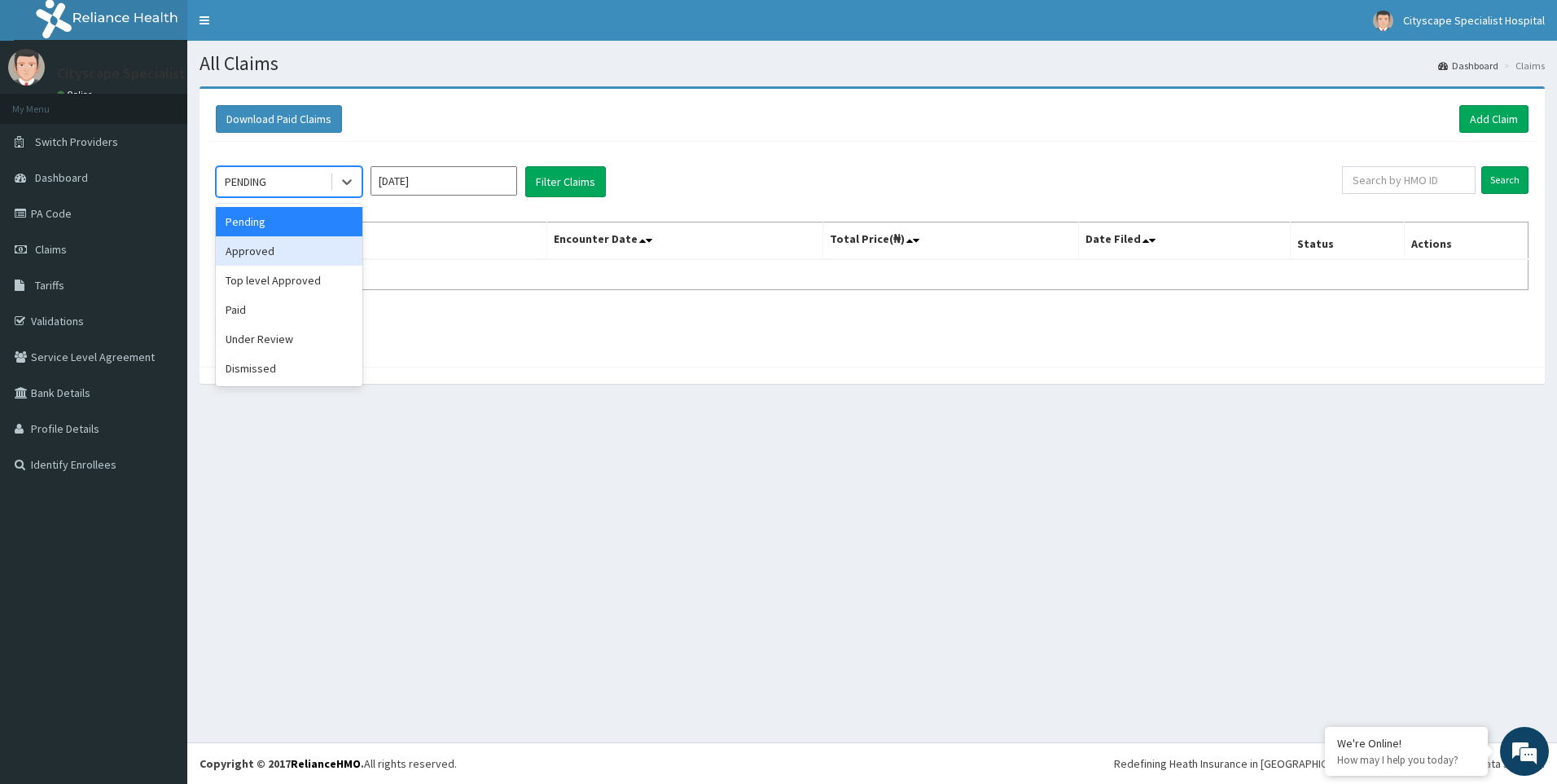
click at [274, 248] on div "Approved" at bounding box center [289, 251] width 147 height 30
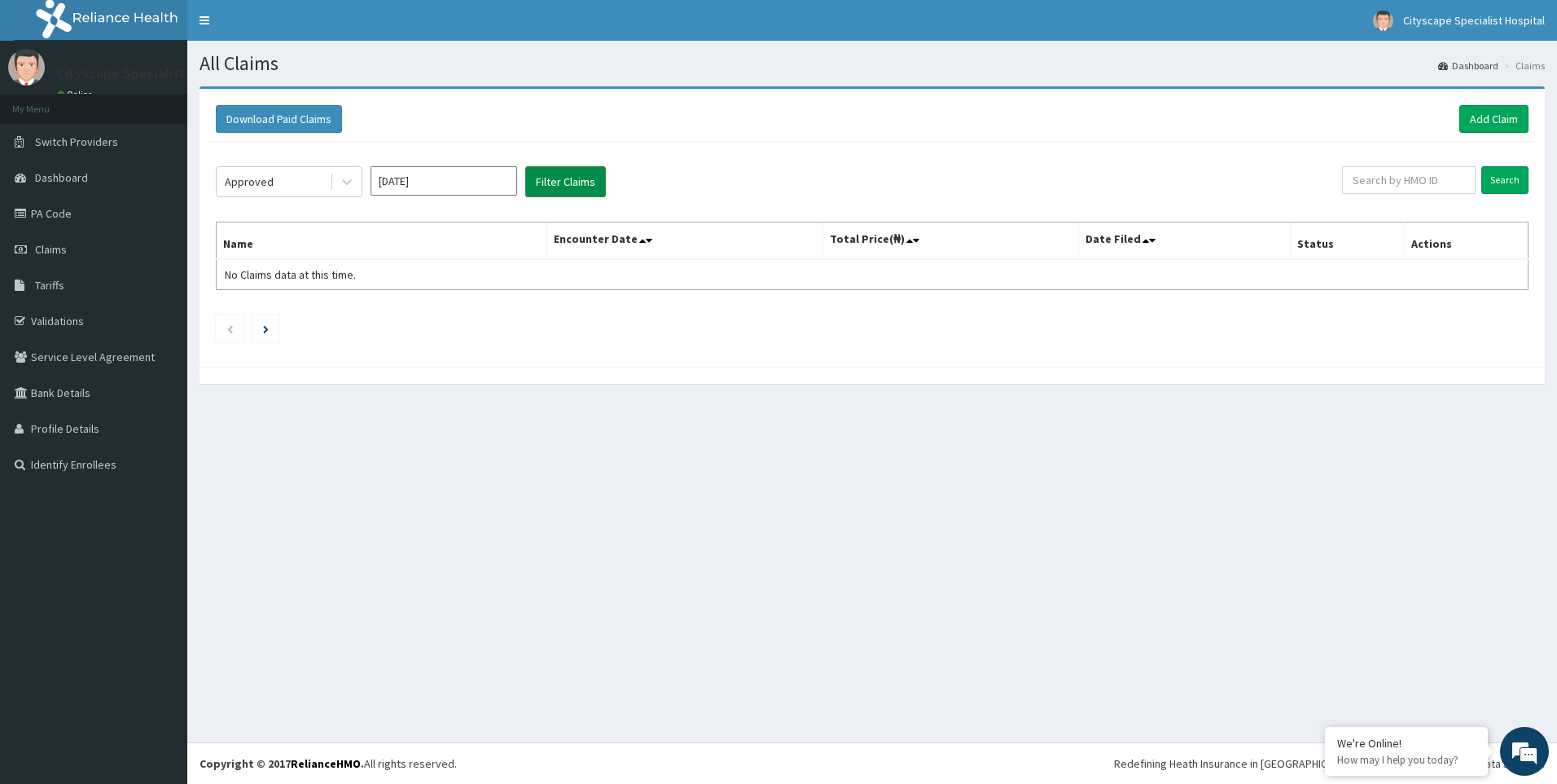
click at [559, 187] on button "Filter Claims" at bounding box center [565, 182] width 80 height 31
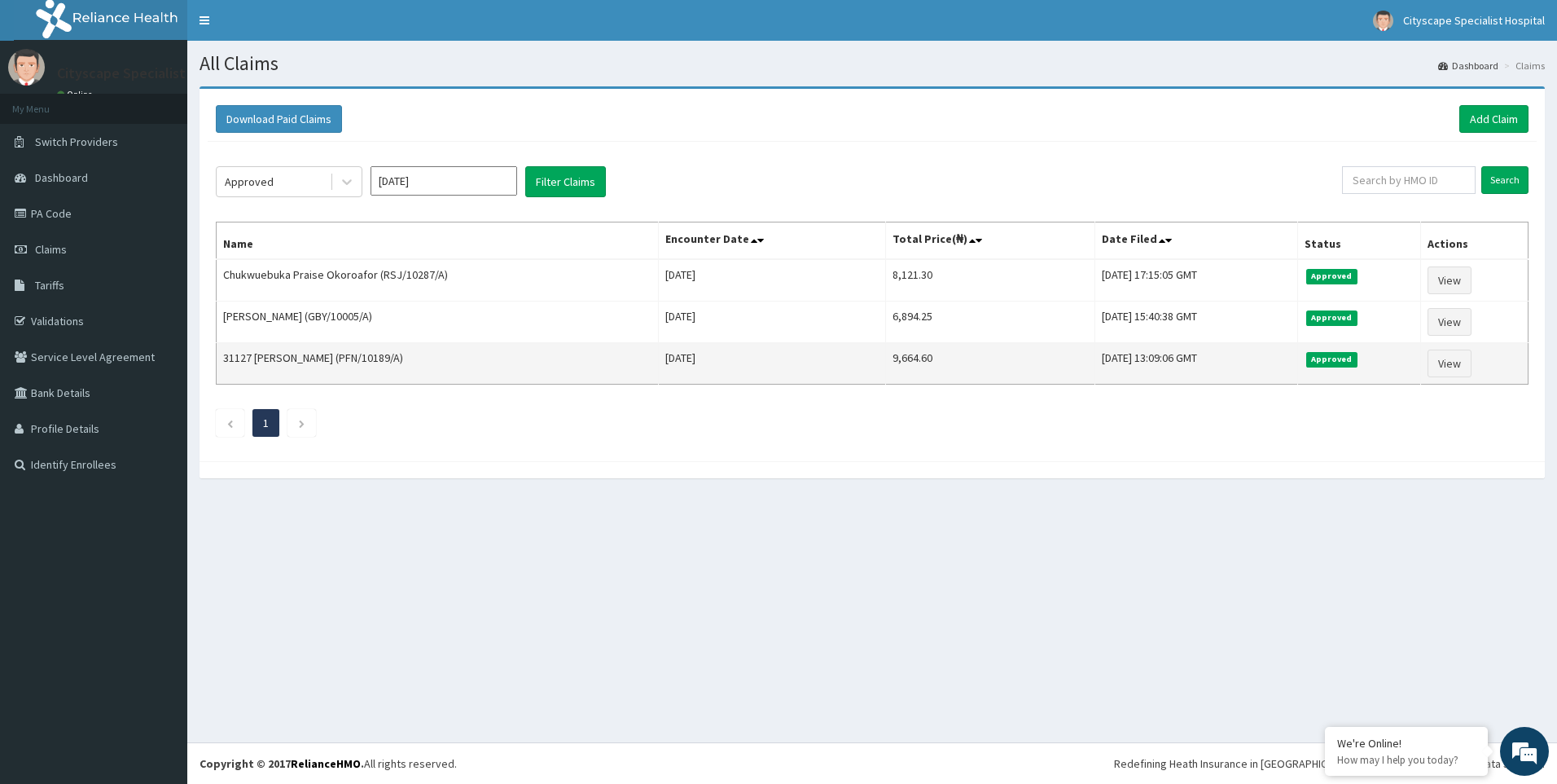
click at [1456, 378] on td "View" at bounding box center [1475, 363] width 107 height 42
click at [1452, 372] on link "View" at bounding box center [1450, 363] width 44 height 28
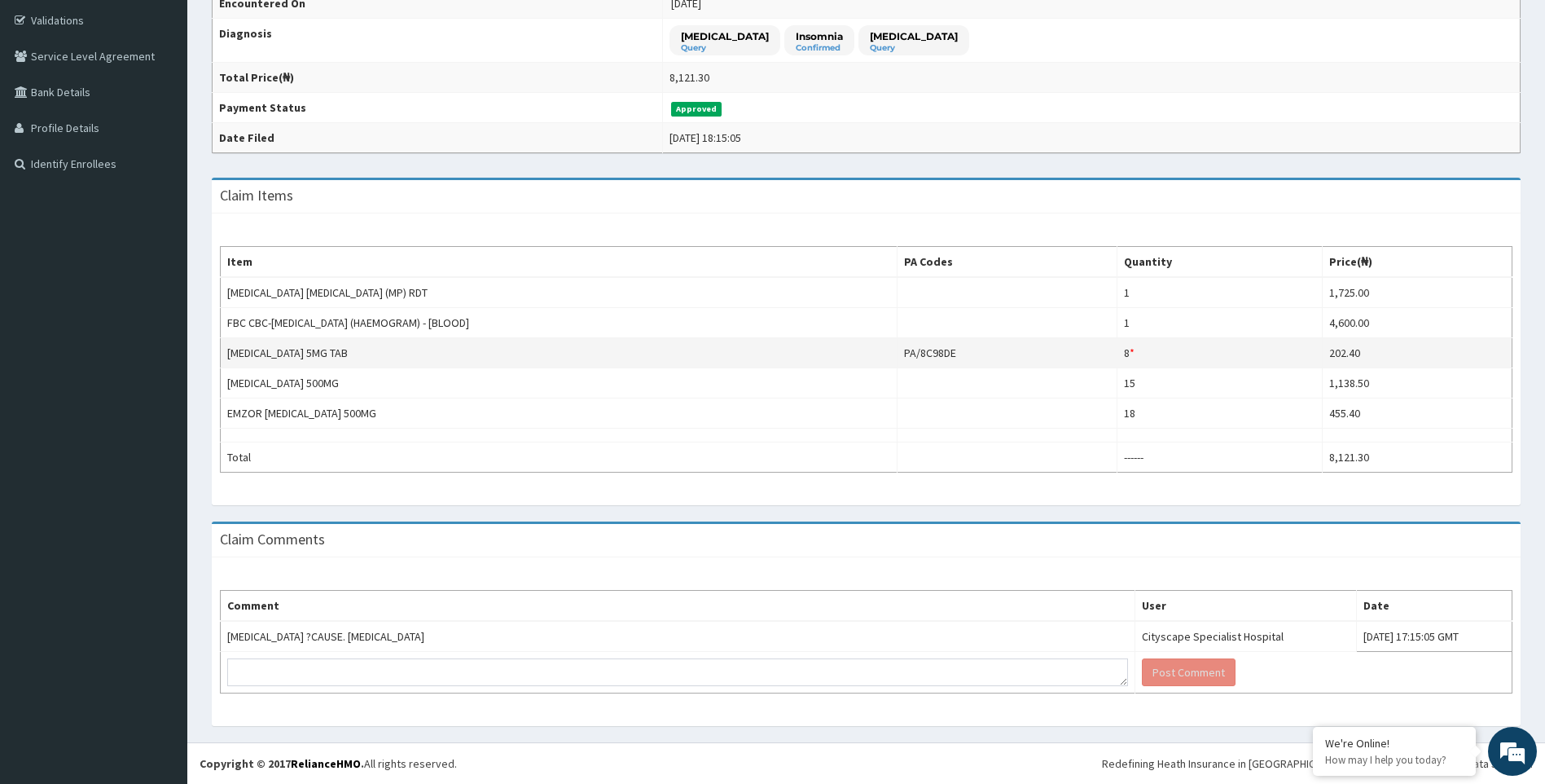
click at [1145, 356] on td "8 * Quantity has been changed" at bounding box center [1219, 353] width 206 height 30
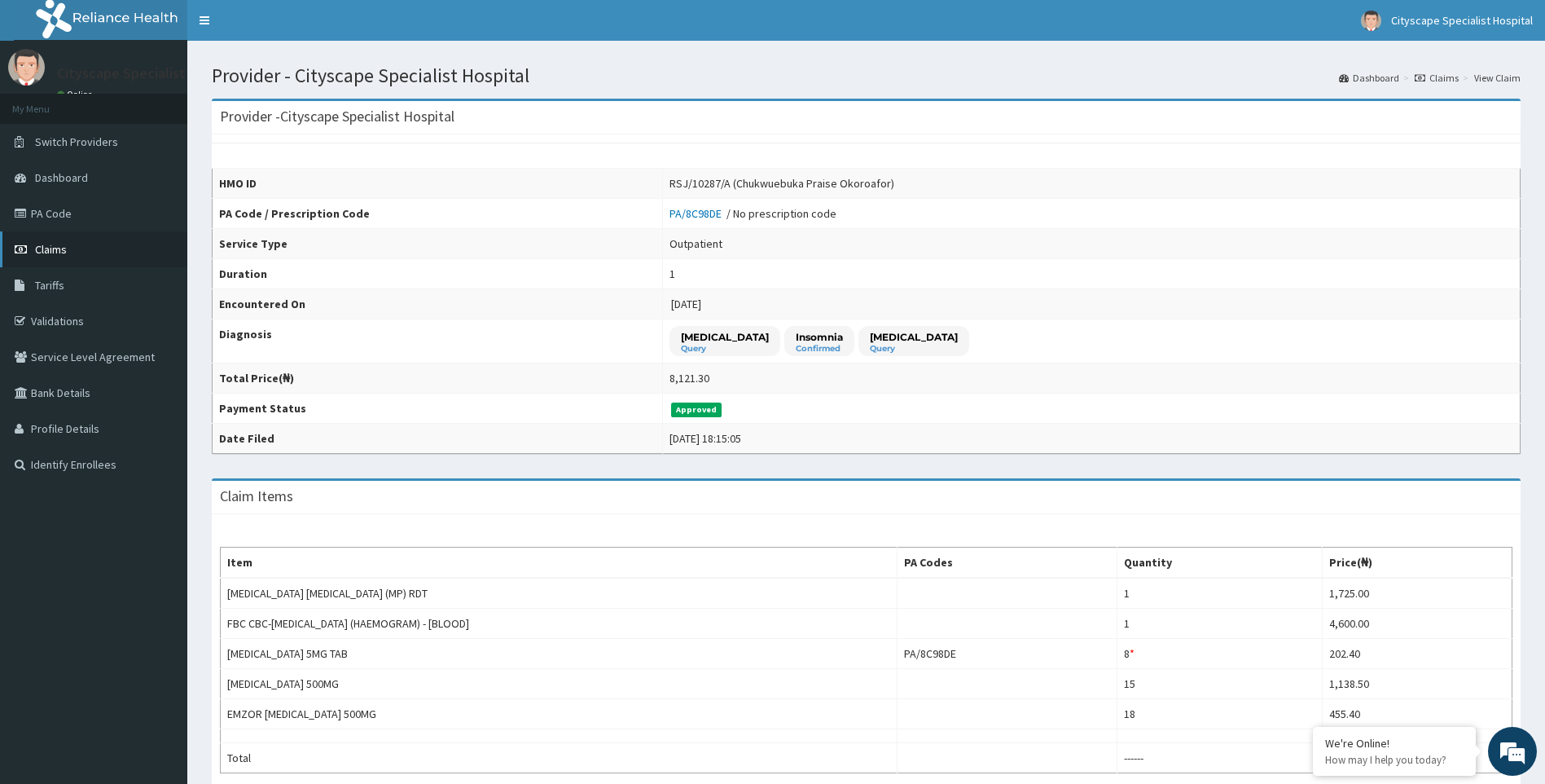
click at [91, 257] on link "Claims" at bounding box center [93, 248] width 187 height 36
click at [82, 323] on link "Validations" at bounding box center [93, 320] width 187 height 36
click at [103, 392] on link "Bank Details" at bounding box center [93, 392] width 187 height 36
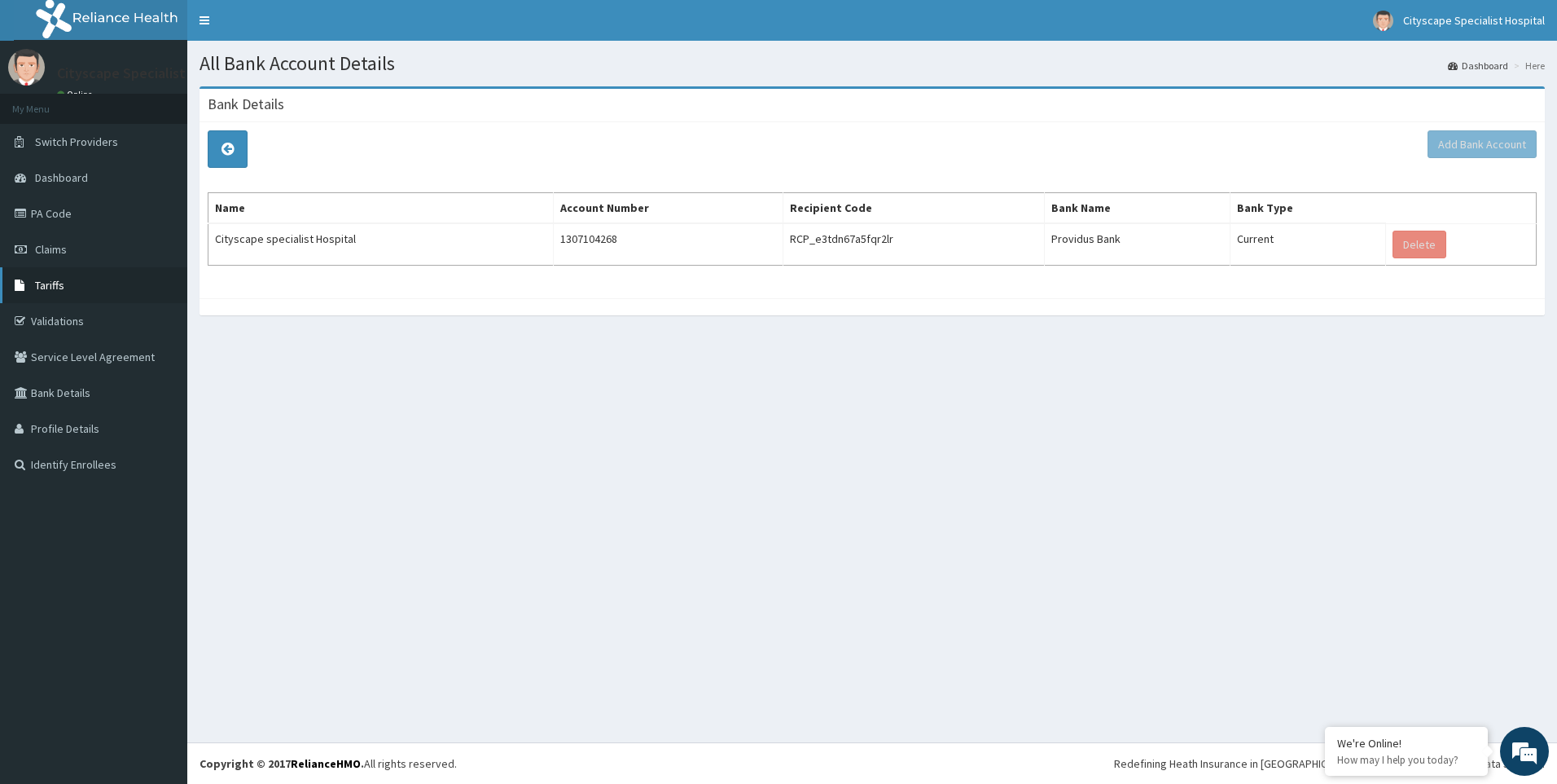
click at [61, 286] on span "Tariffs" at bounding box center [50, 285] width 30 height 15
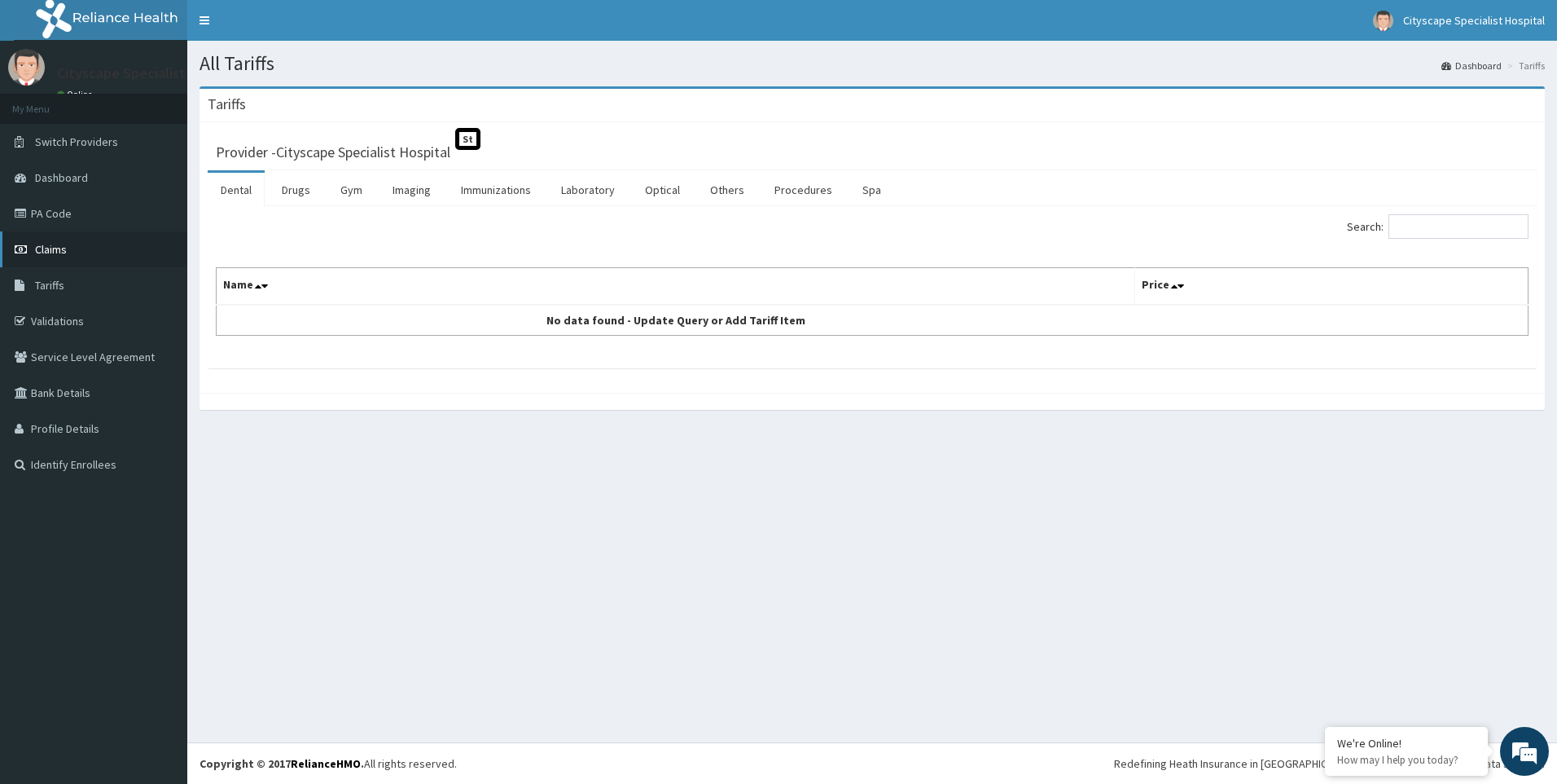
click at [63, 246] on span "Claims" at bounding box center [51, 249] width 31 height 15
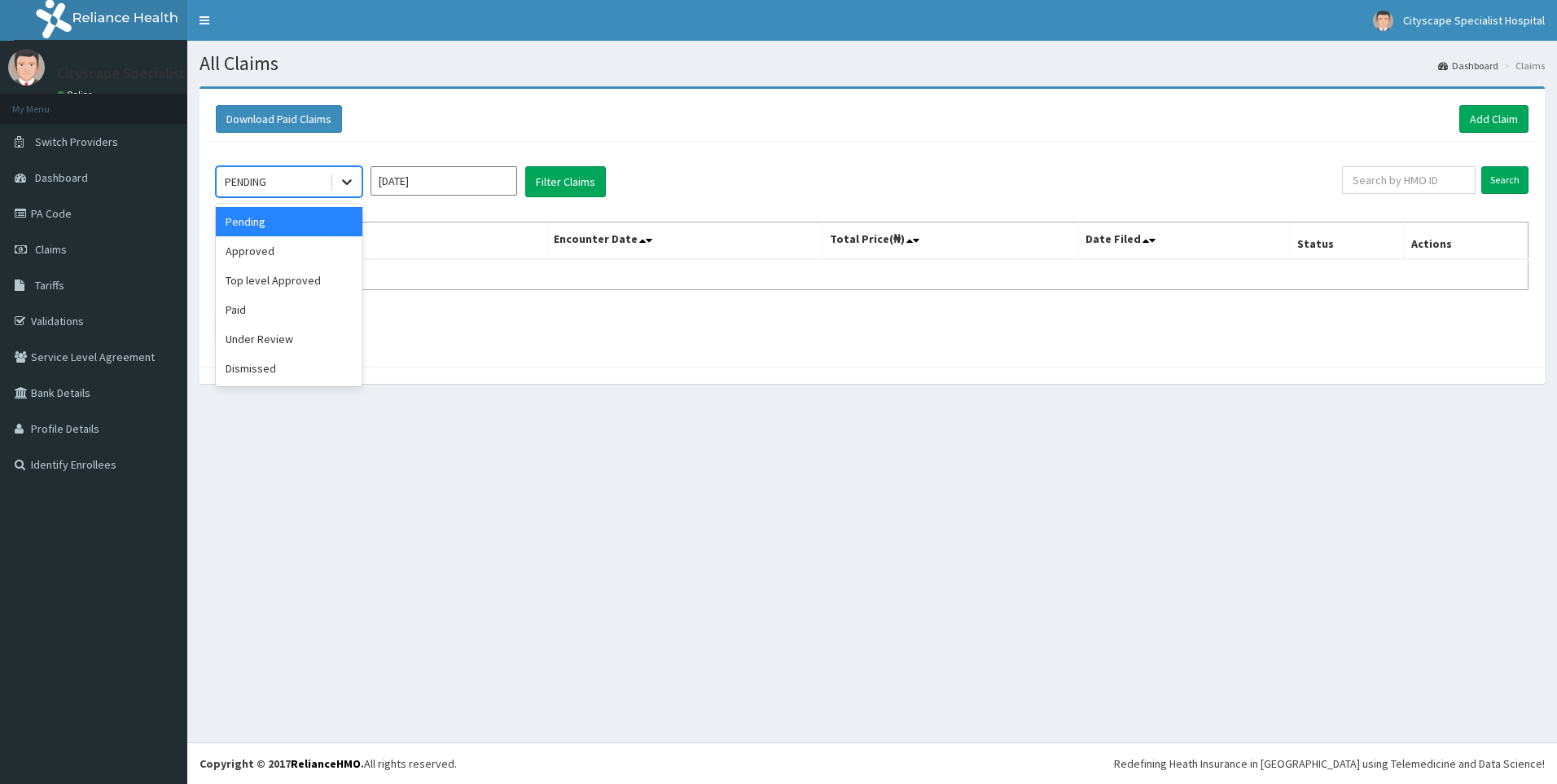
click at [349, 180] on icon at bounding box center [347, 182] width 17 height 17
click at [305, 255] on div "Approved" at bounding box center [289, 251] width 147 height 30
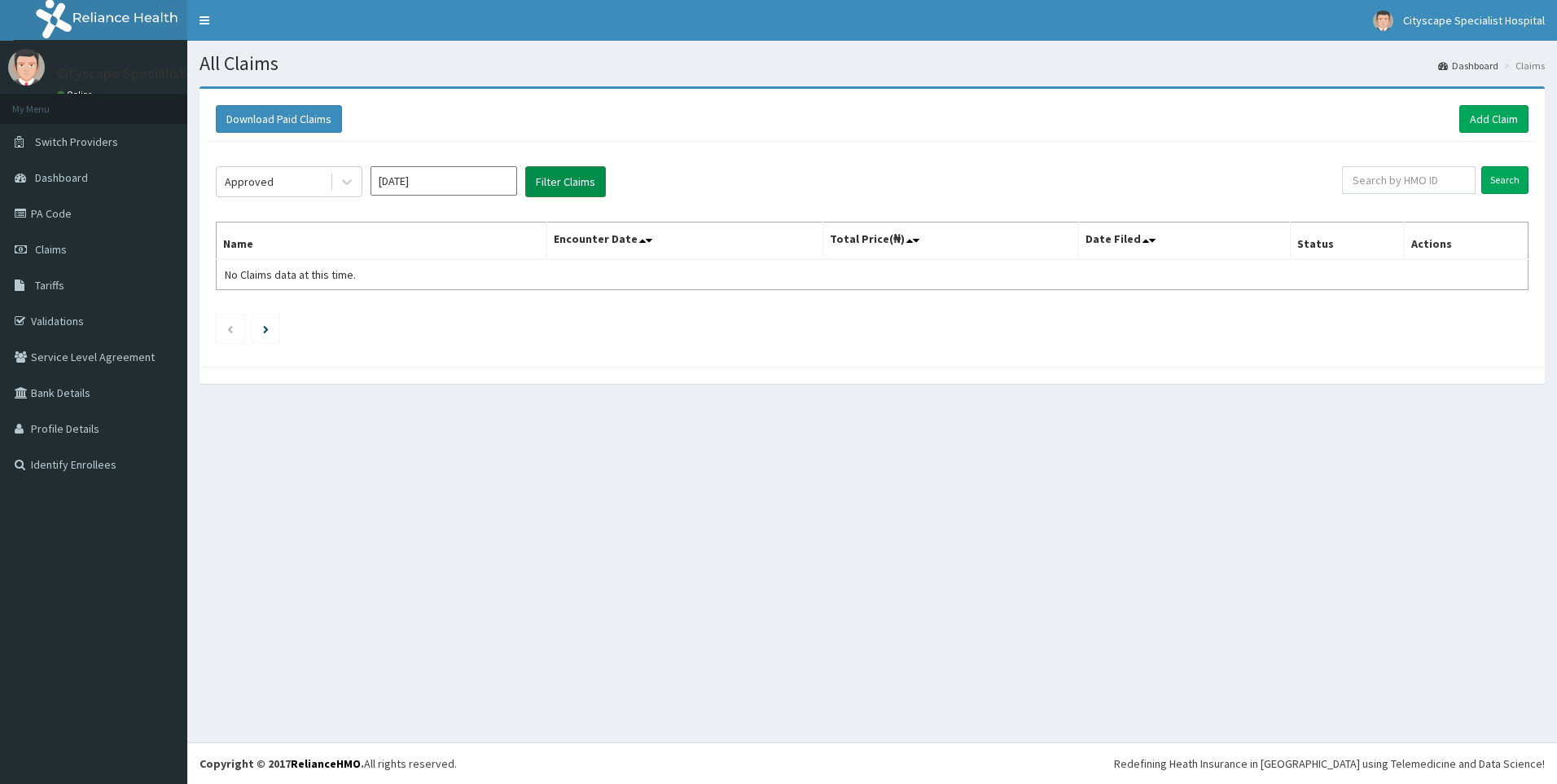
click at [573, 186] on button "Filter Claims" at bounding box center [565, 182] width 80 height 31
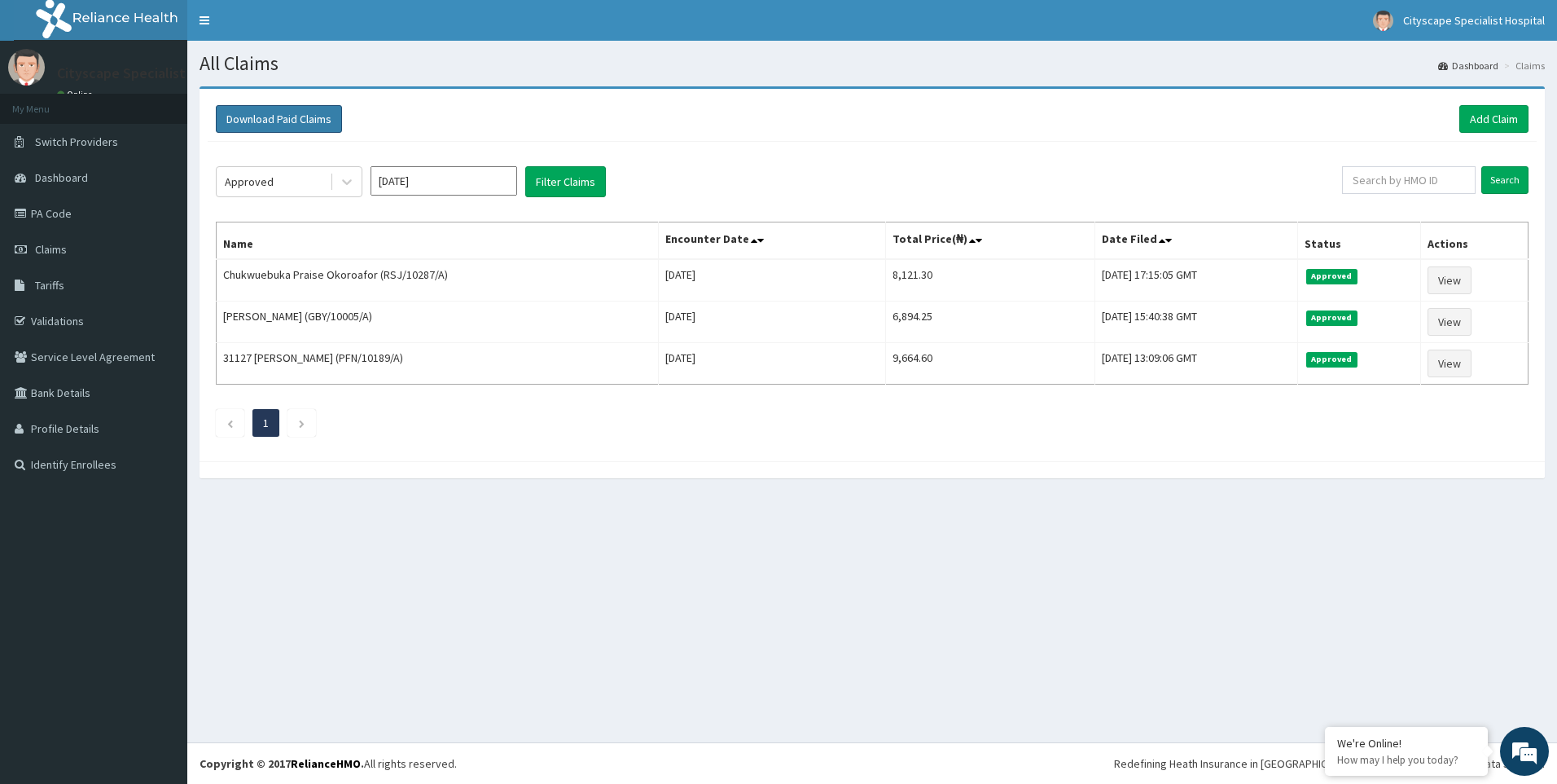
click at [278, 114] on button "Download Paid Claims" at bounding box center [279, 119] width 127 height 28
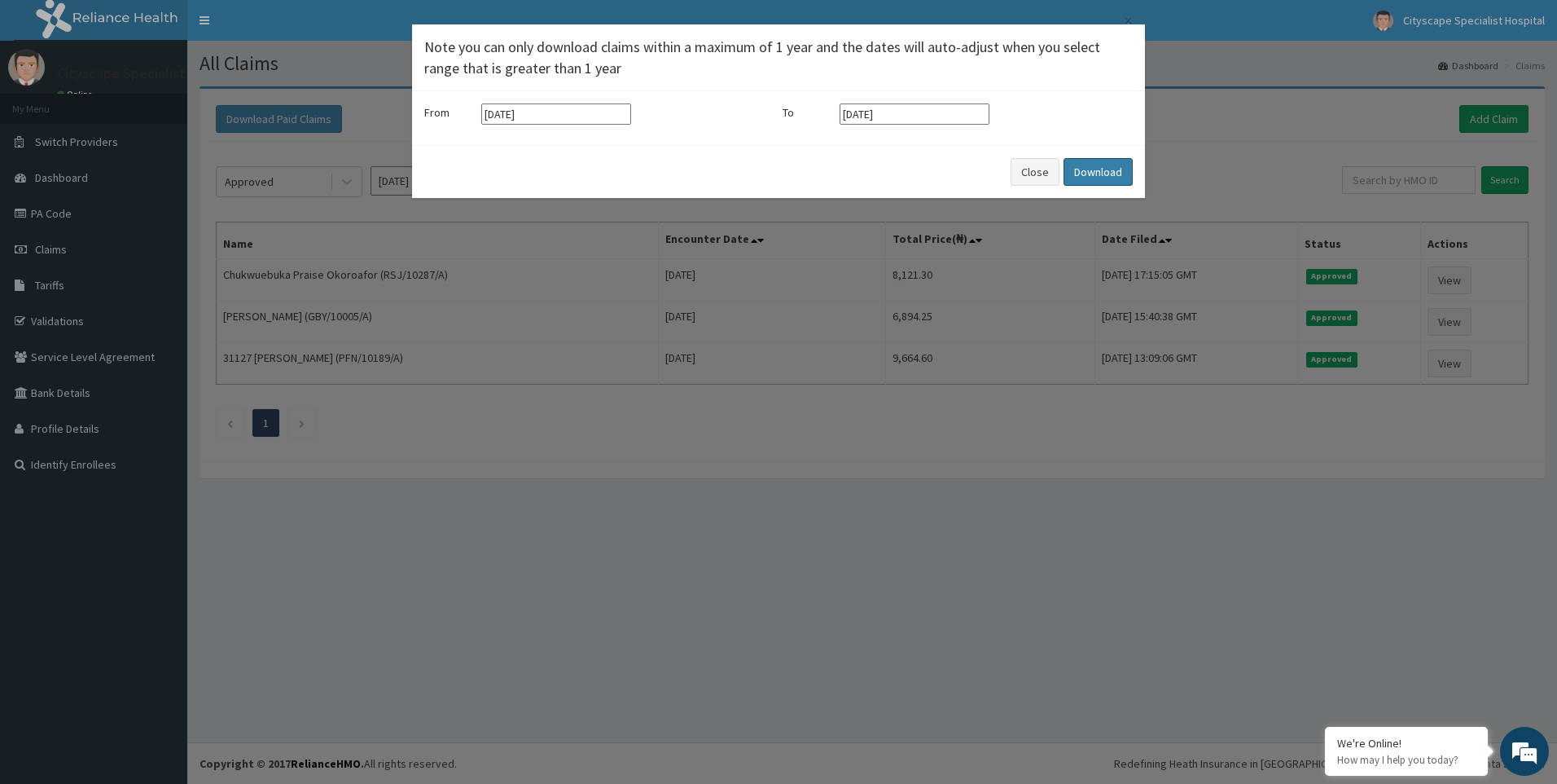
click at [1102, 174] on button "Download" at bounding box center [1098, 172] width 69 height 28
click at [1040, 171] on button "Close" at bounding box center [1035, 172] width 49 height 28
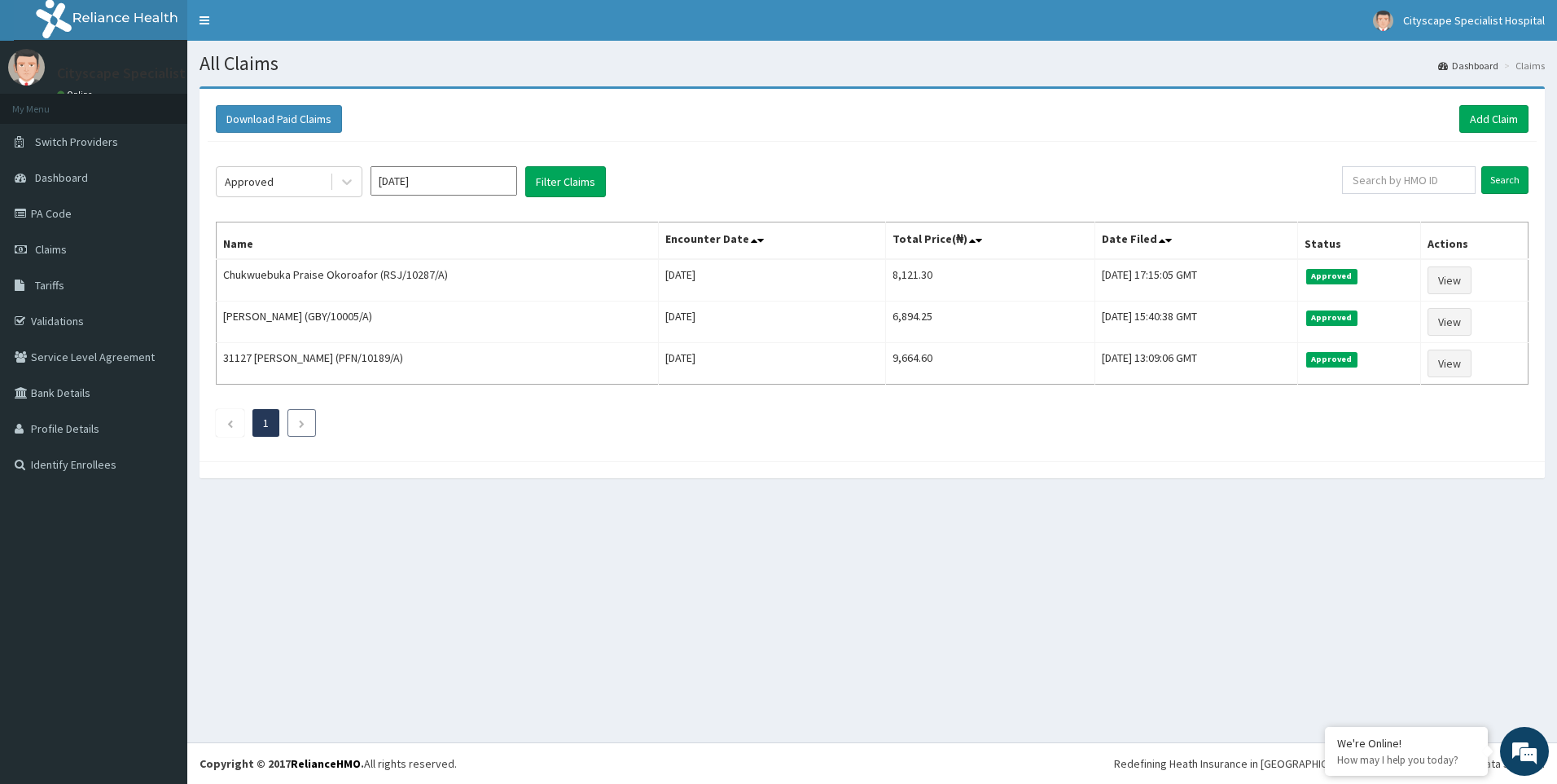
click at [308, 422] on li at bounding box center [301, 423] width 29 height 28
click at [308, 421] on li at bounding box center [301, 423] width 29 height 28
